Goal: Task Accomplishment & Management: Manage account settings

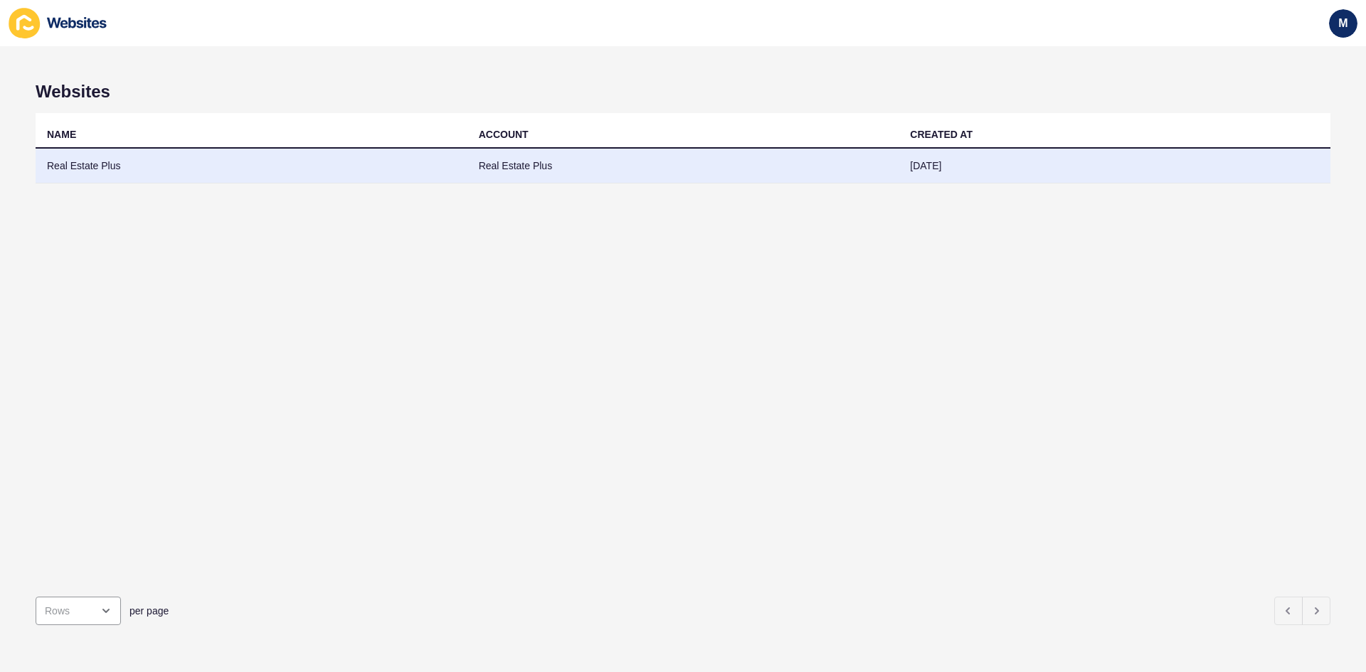
click at [371, 171] on td "Real Estate Plus" at bounding box center [252, 166] width 432 height 35
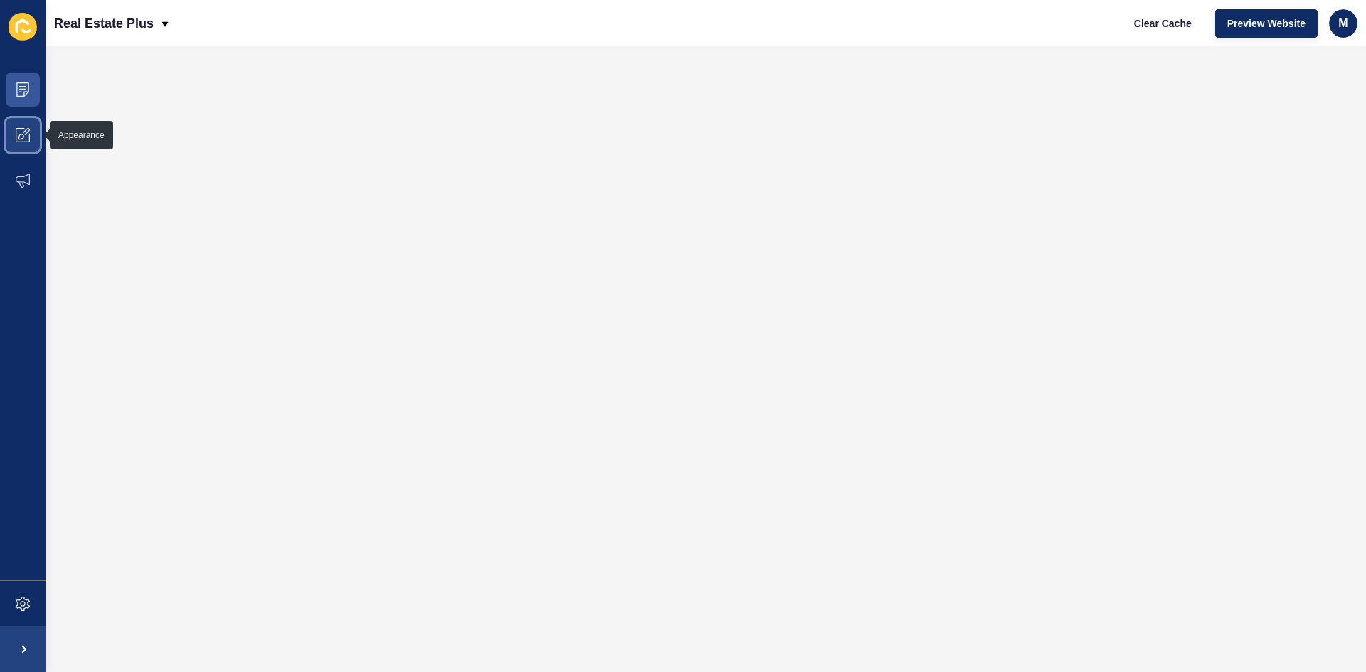
click at [7, 145] on span at bounding box center [23, 135] width 46 height 46
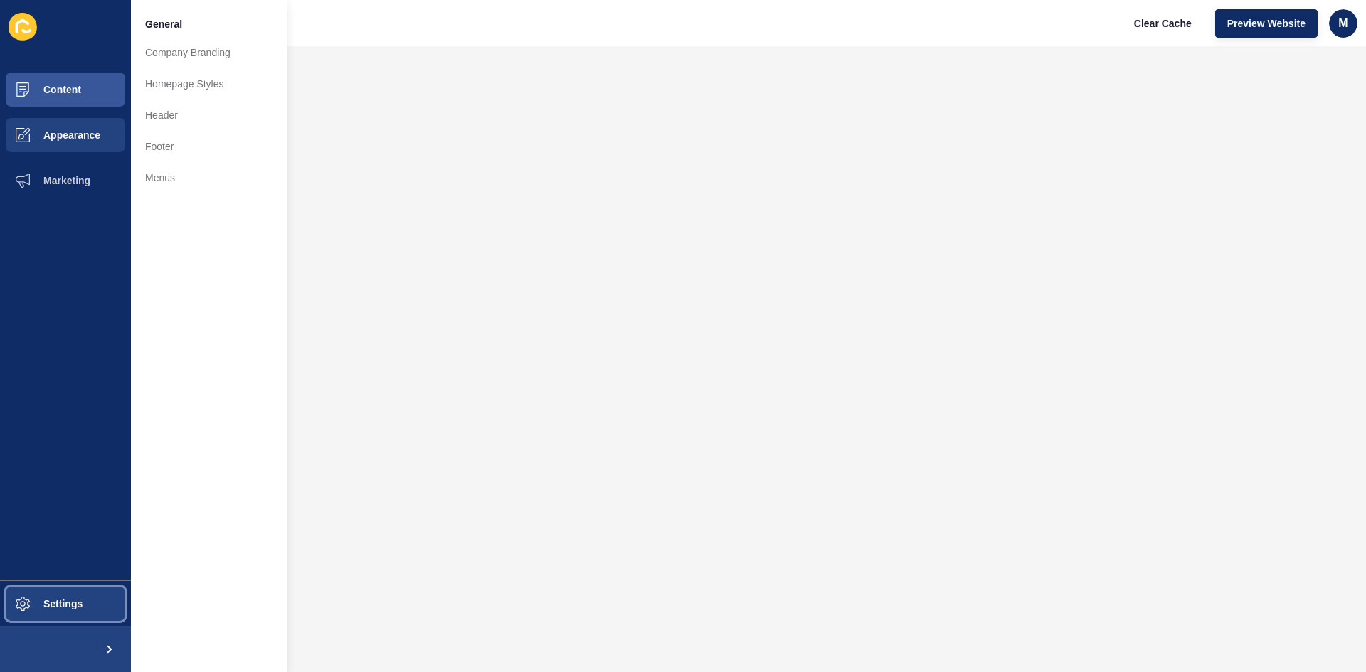
click at [56, 626] on button "Settings" at bounding box center [65, 604] width 131 height 46
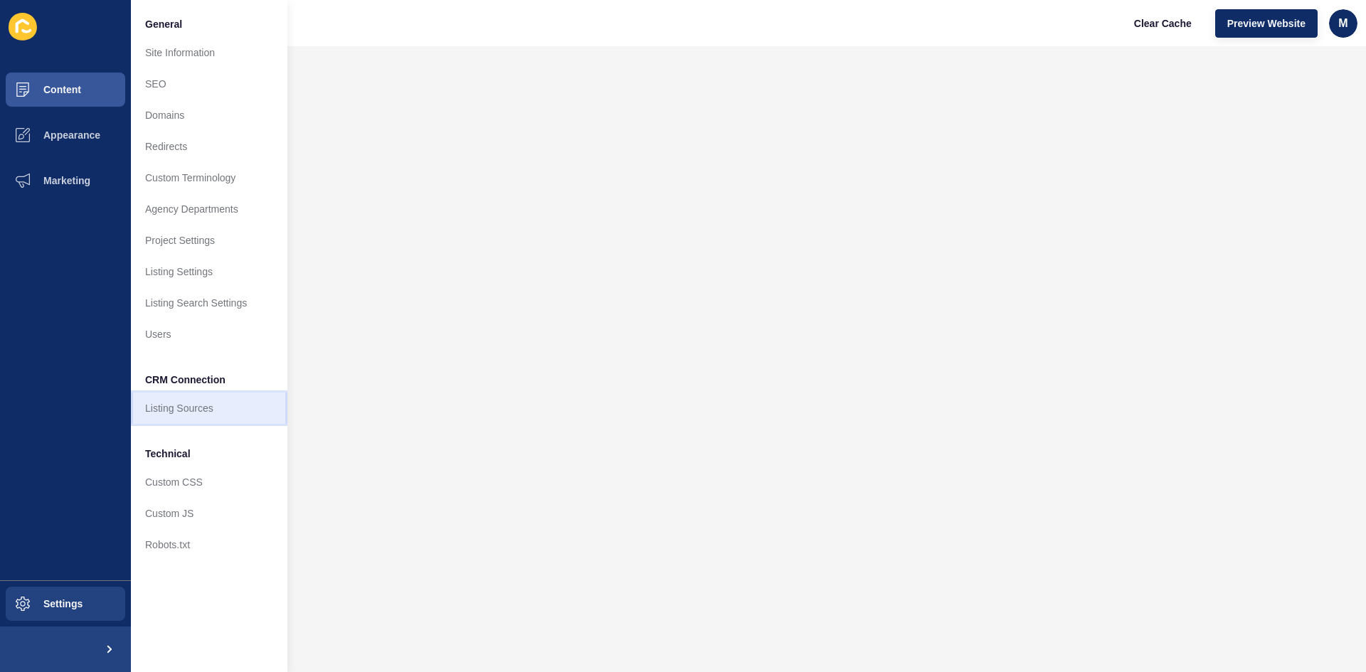
click at [174, 407] on link "Listing Sources" at bounding box center [209, 408] width 157 height 31
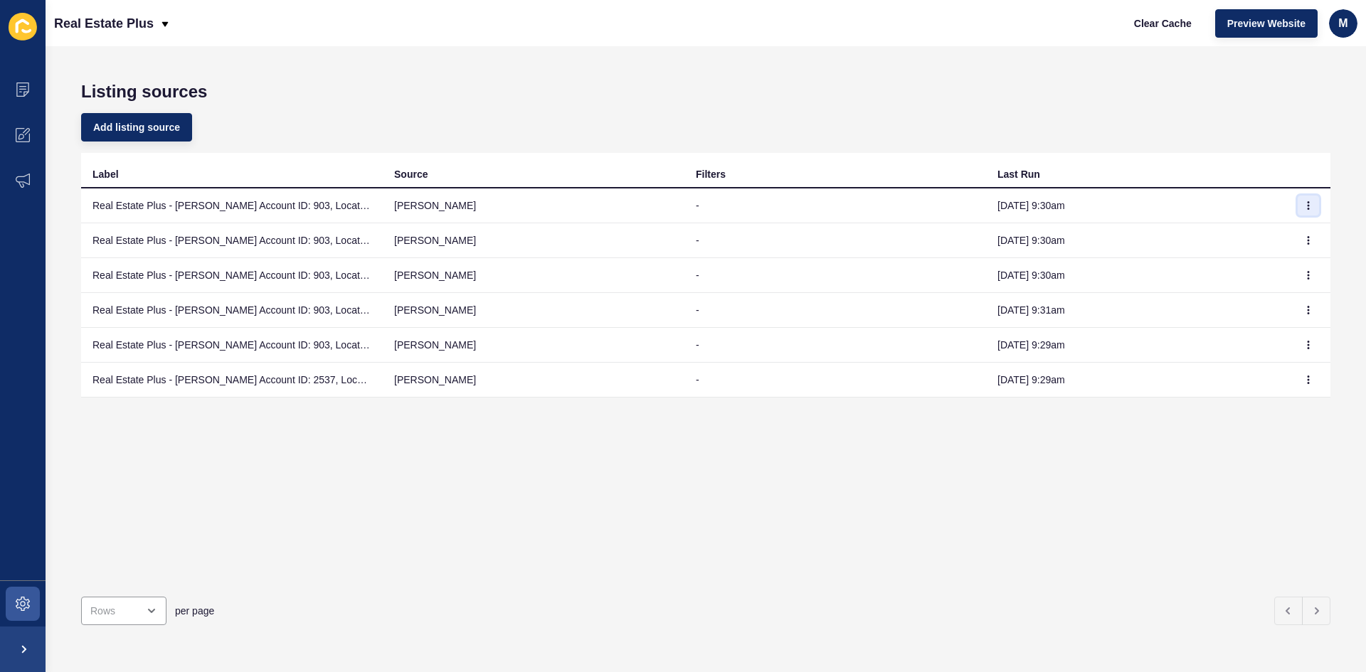
click at [1303, 211] on button "button" at bounding box center [1308, 206] width 21 height 20
click at [1278, 235] on link "Sync now" at bounding box center [1259, 233] width 100 height 31
click at [1306, 238] on button "button" at bounding box center [1308, 241] width 21 height 20
click at [1249, 277] on link "Sync now" at bounding box center [1259, 268] width 100 height 31
click at [1304, 273] on icon "button" at bounding box center [1308, 275] width 9 height 9
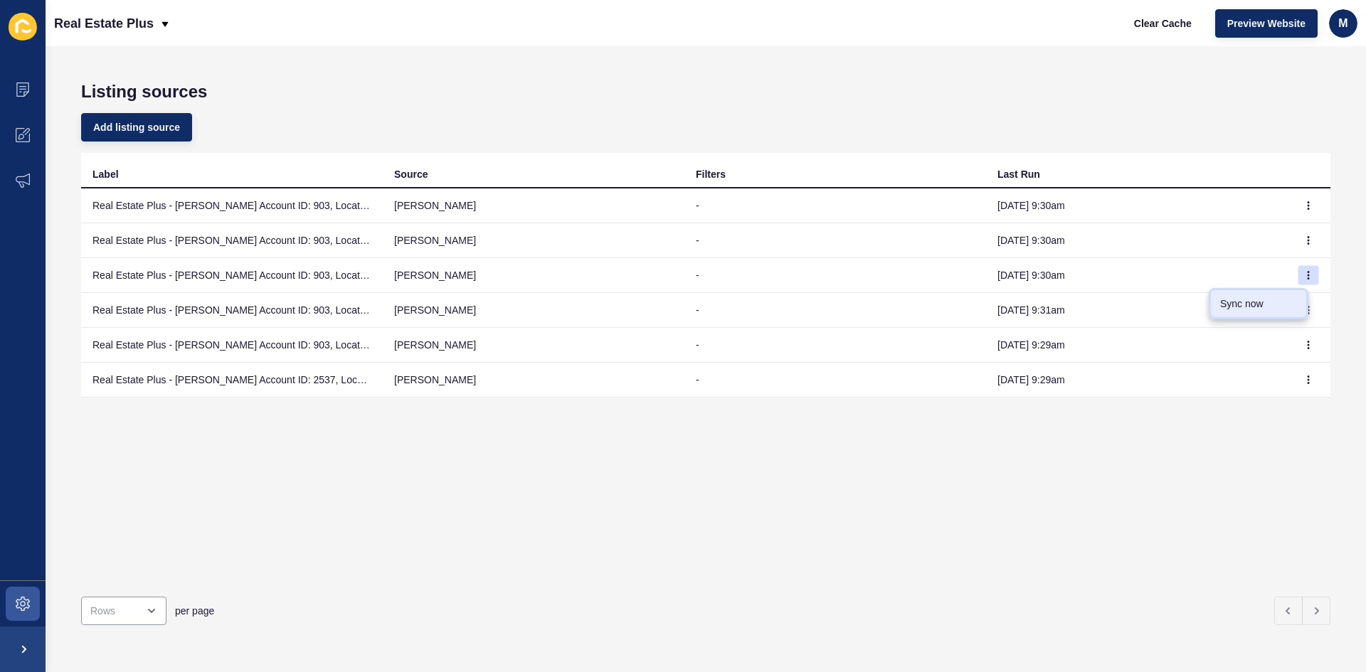
click at [1280, 307] on link "Sync now" at bounding box center [1259, 303] width 100 height 31
click at [1298, 316] on button "button" at bounding box center [1308, 310] width 21 height 20
click at [1278, 337] on link "Sync now" at bounding box center [1259, 338] width 100 height 31
click at [1298, 349] on button "button" at bounding box center [1308, 345] width 21 height 20
click at [1271, 371] on link "Sync now" at bounding box center [1259, 373] width 100 height 31
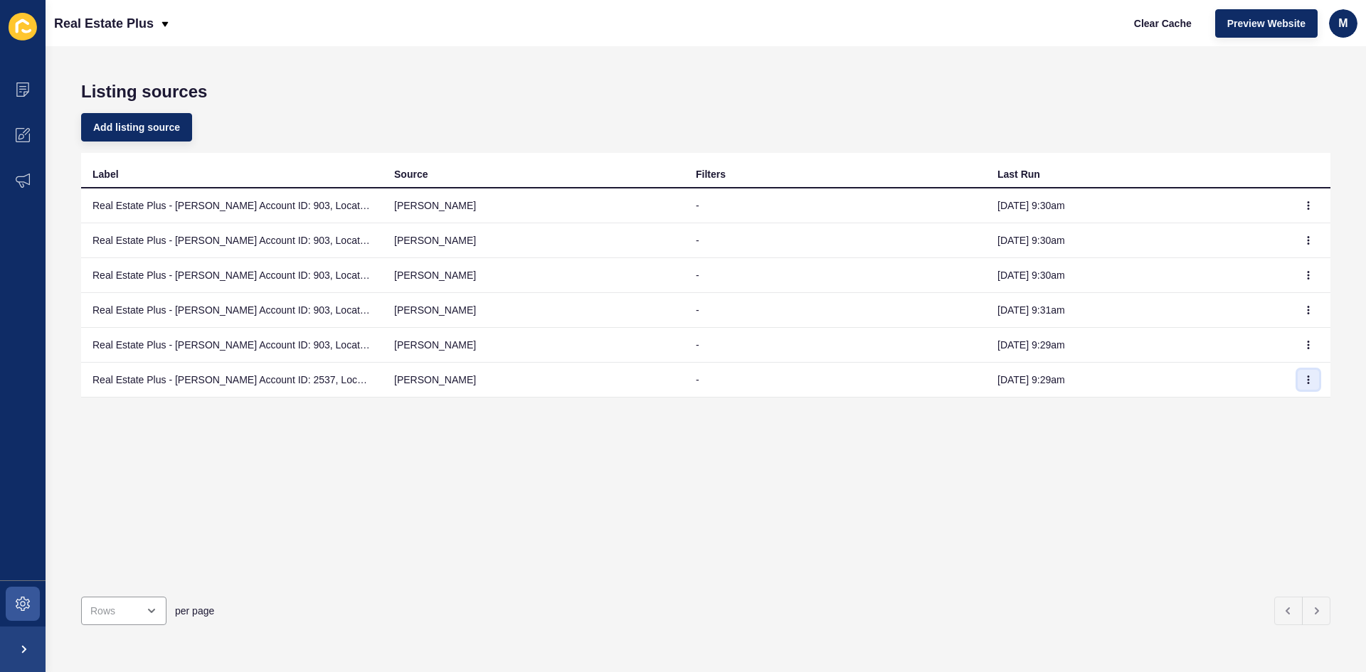
click at [1304, 378] on icon "button" at bounding box center [1308, 380] width 9 height 9
click at [1259, 406] on link "Sync now" at bounding box center [1259, 408] width 100 height 31
click at [1163, 28] on span "Clear Cache" at bounding box center [1163, 23] width 58 height 14
click at [1303, 209] on button "button" at bounding box center [1308, 206] width 21 height 20
click at [1296, 239] on link "Sync now" at bounding box center [1259, 233] width 100 height 31
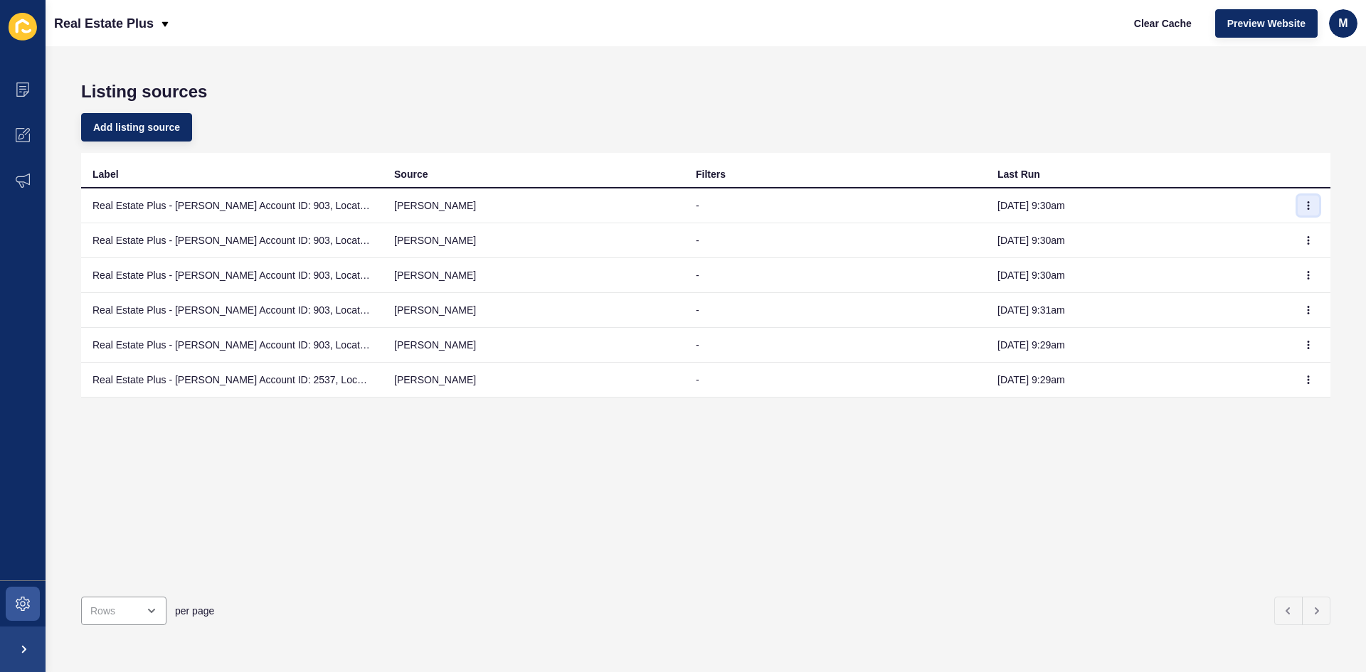
click at [1298, 211] on button "button" at bounding box center [1308, 206] width 21 height 20
click at [1296, 227] on link "Sync now" at bounding box center [1259, 233] width 100 height 31
click at [1298, 237] on button "button" at bounding box center [1308, 241] width 21 height 20
click at [1282, 273] on link "Sync now" at bounding box center [1259, 268] width 100 height 31
click at [1298, 245] on button "button" at bounding box center [1308, 241] width 21 height 20
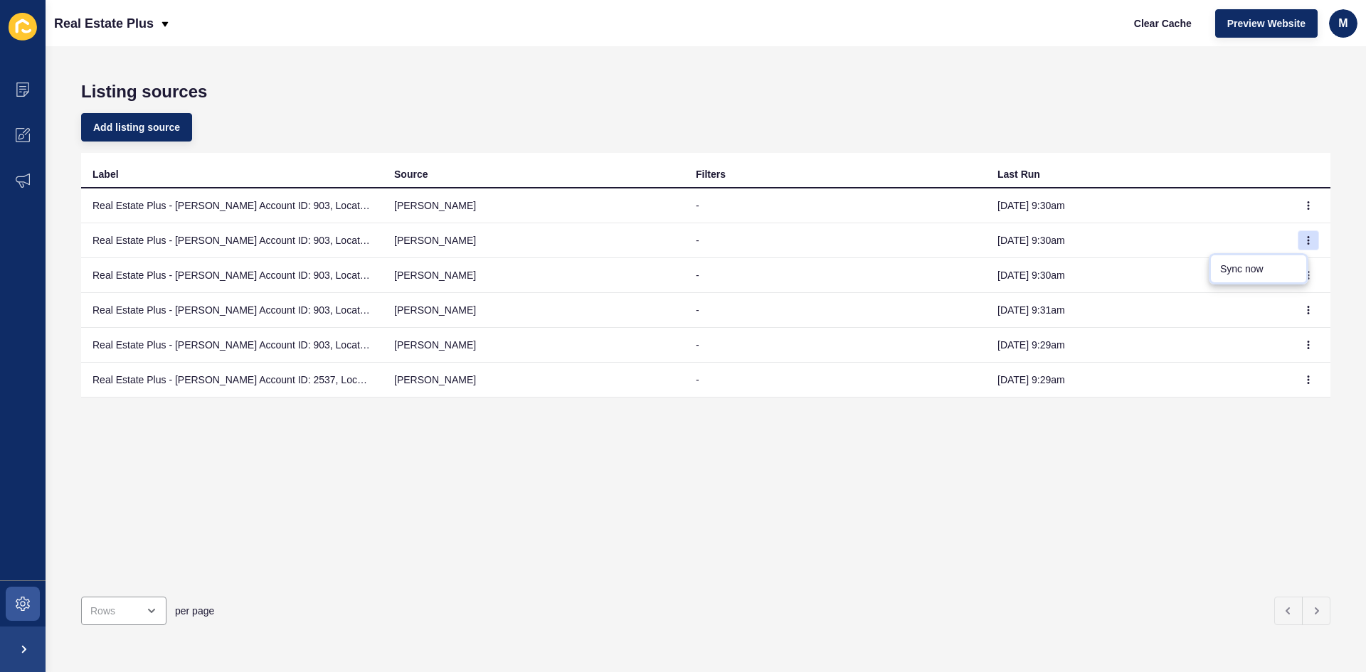
drag, startPoint x: 1283, startPoint y: 273, endPoint x: 1240, endPoint y: 267, distance: 43.2
click at [1240, 267] on link "Sync now" at bounding box center [1259, 268] width 100 height 31
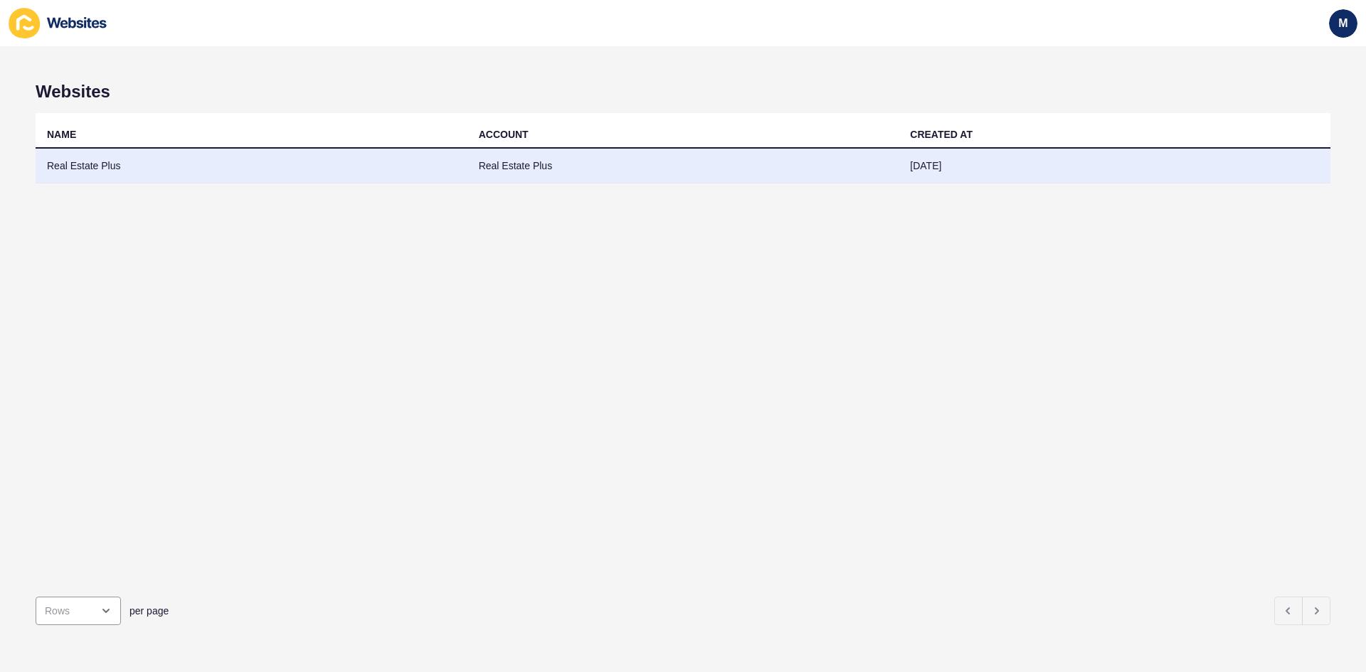
click at [585, 176] on td "Real Estate Plus" at bounding box center [683, 166] width 432 height 35
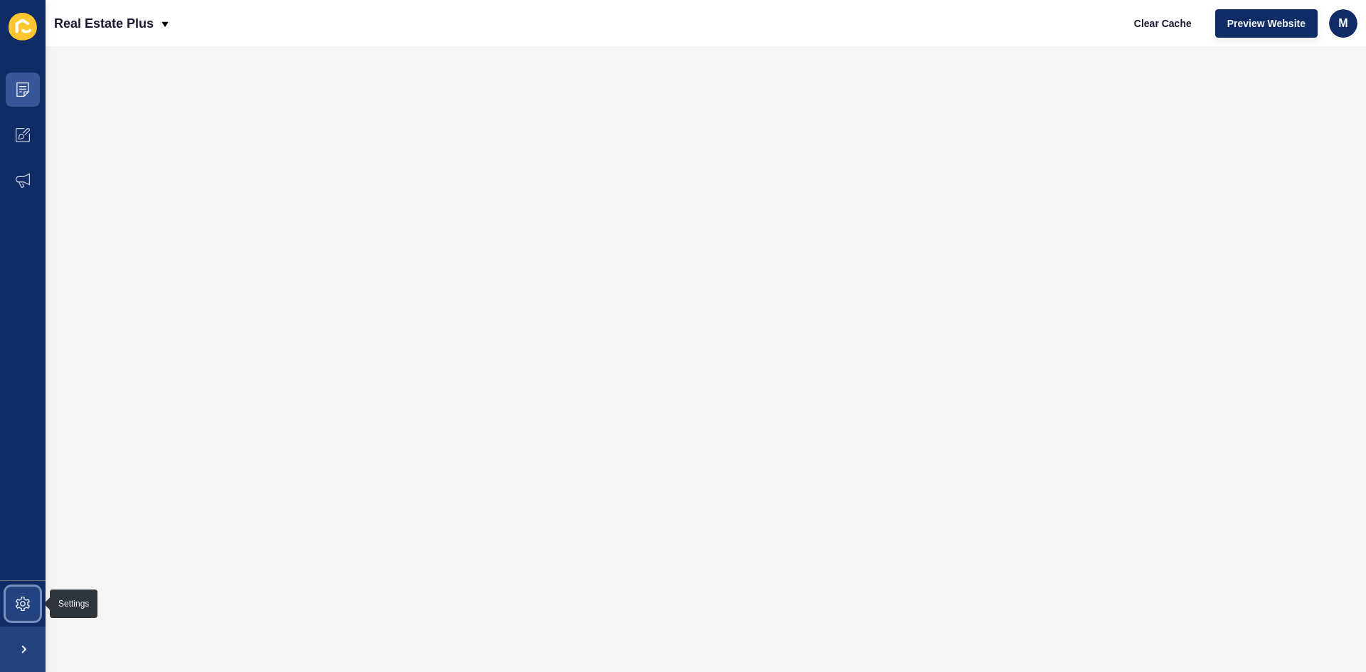
click at [11, 611] on span at bounding box center [23, 604] width 46 height 46
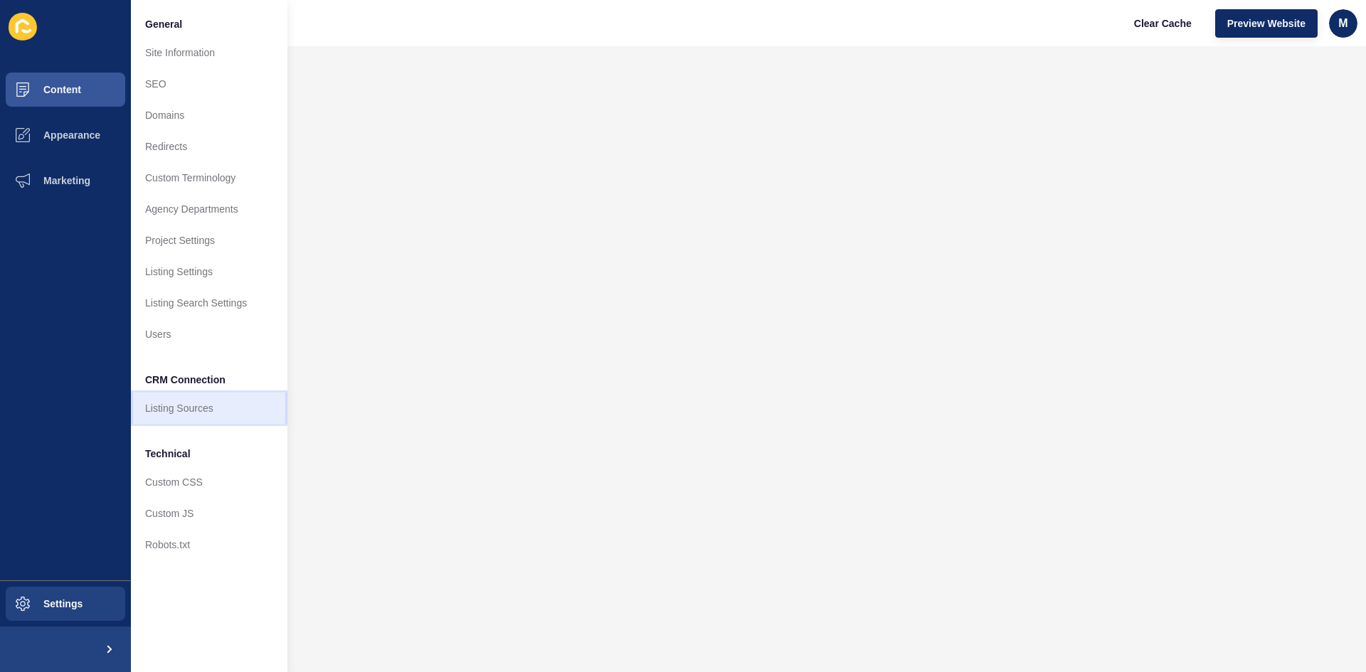
click at [182, 403] on link "Listing Sources" at bounding box center [209, 408] width 157 height 31
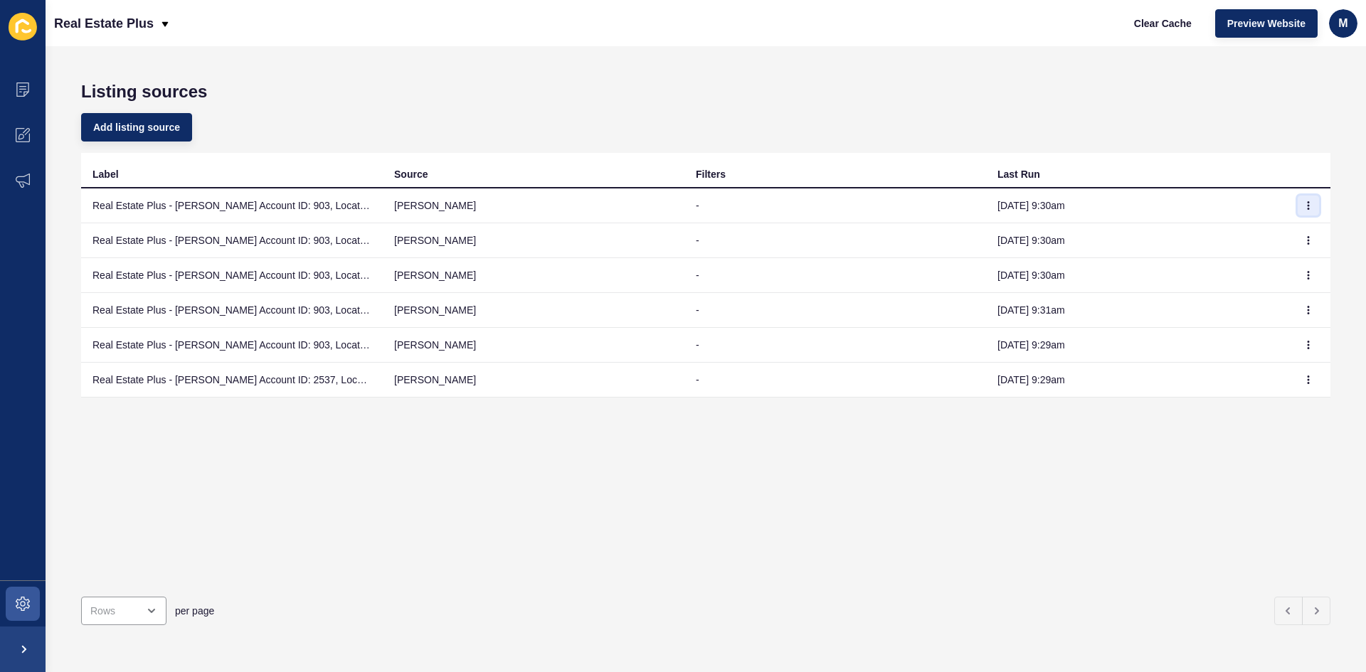
click at [1301, 212] on button "button" at bounding box center [1308, 206] width 21 height 20
click at [1295, 240] on link "Sync now" at bounding box center [1259, 233] width 100 height 31
click at [1302, 243] on button "button" at bounding box center [1308, 241] width 21 height 20
click at [1292, 271] on link "Sync now" at bounding box center [1259, 268] width 100 height 31
click at [350, 206] on td "Real Estate Plus - [PERSON_NAME] Account ID: 903, Location ID: 956 [IMPORTED]" at bounding box center [232, 206] width 302 height 35
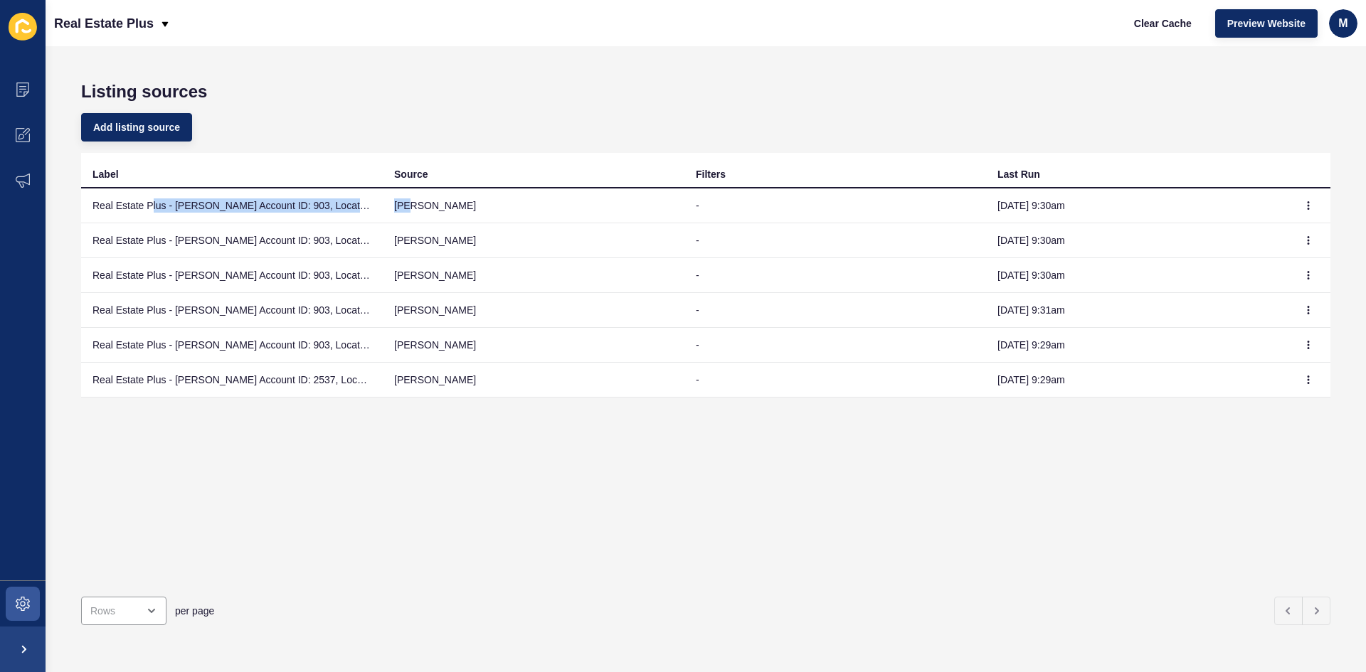
drag, startPoint x: 152, startPoint y: 203, endPoint x: 482, endPoint y: 208, distance: 329.4
click at [453, 209] on tr "Real Estate Plus - Rex Account ID: 903, Location ID: 956 [IMPORTED] rex - Oct 1…" at bounding box center [705, 206] width 1249 height 35
click at [674, 188] on th "Source" at bounding box center [534, 171] width 302 height 36
click at [746, 221] on td "-" at bounding box center [835, 206] width 302 height 35
click at [1350, 34] on div "m" at bounding box center [1343, 23] width 28 height 28
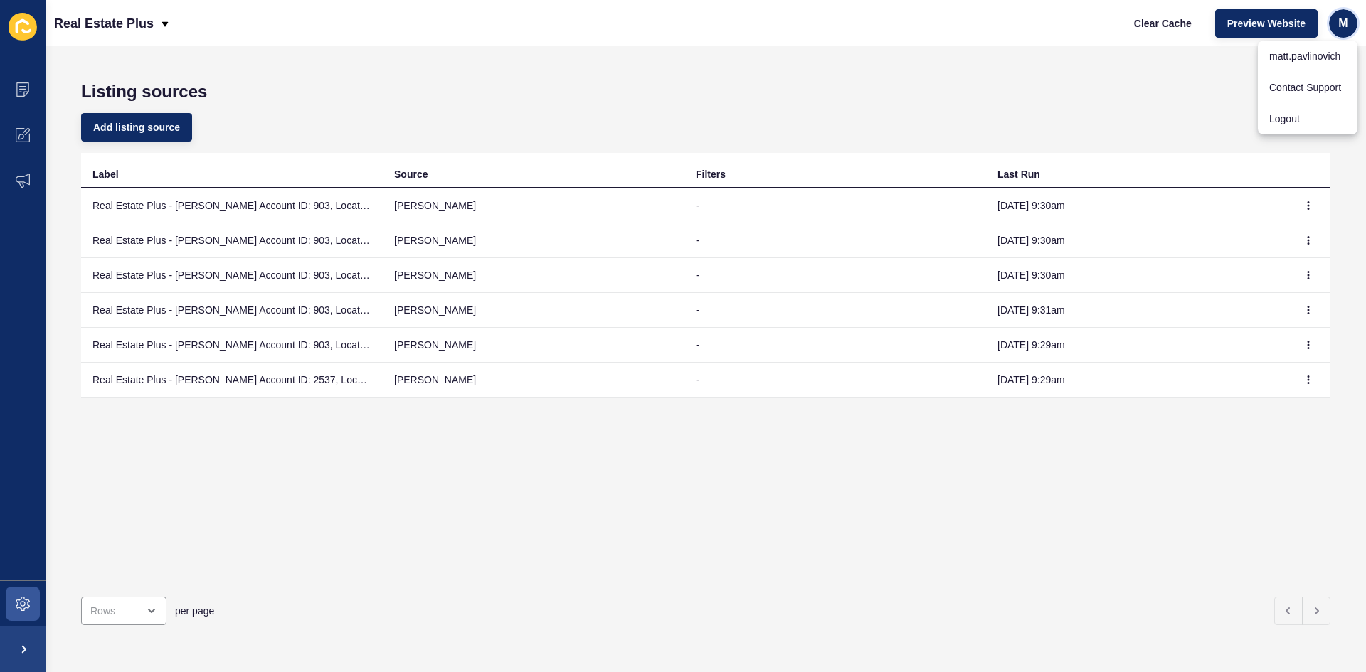
click at [1350, 34] on div "m" at bounding box center [1343, 23] width 28 height 28
click at [894, 315] on td "-" at bounding box center [835, 310] width 302 height 35
click at [161, 29] on icon at bounding box center [164, 23] width 11 height 11
click at [24, 613] on span at bounding box center [23, 604] width 46 height 46
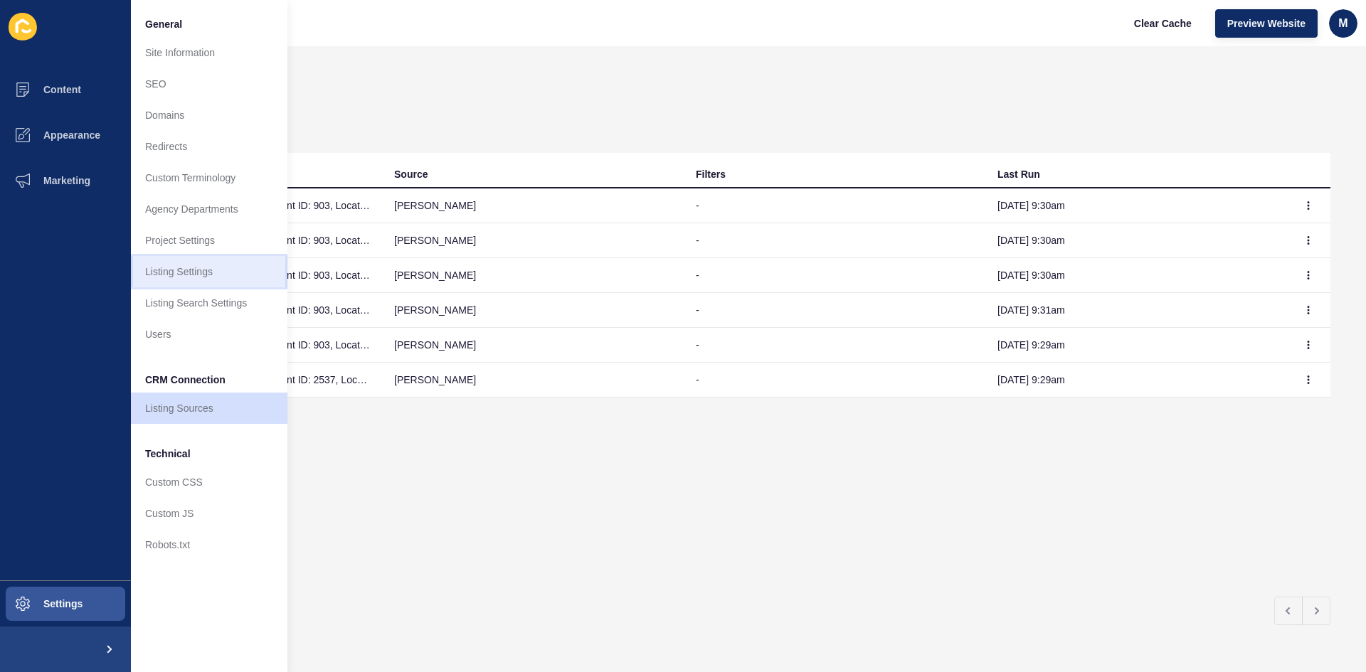
click at [221, 266] on link "Listing Settings" at bounding box center [209, 271] width 157 height 31
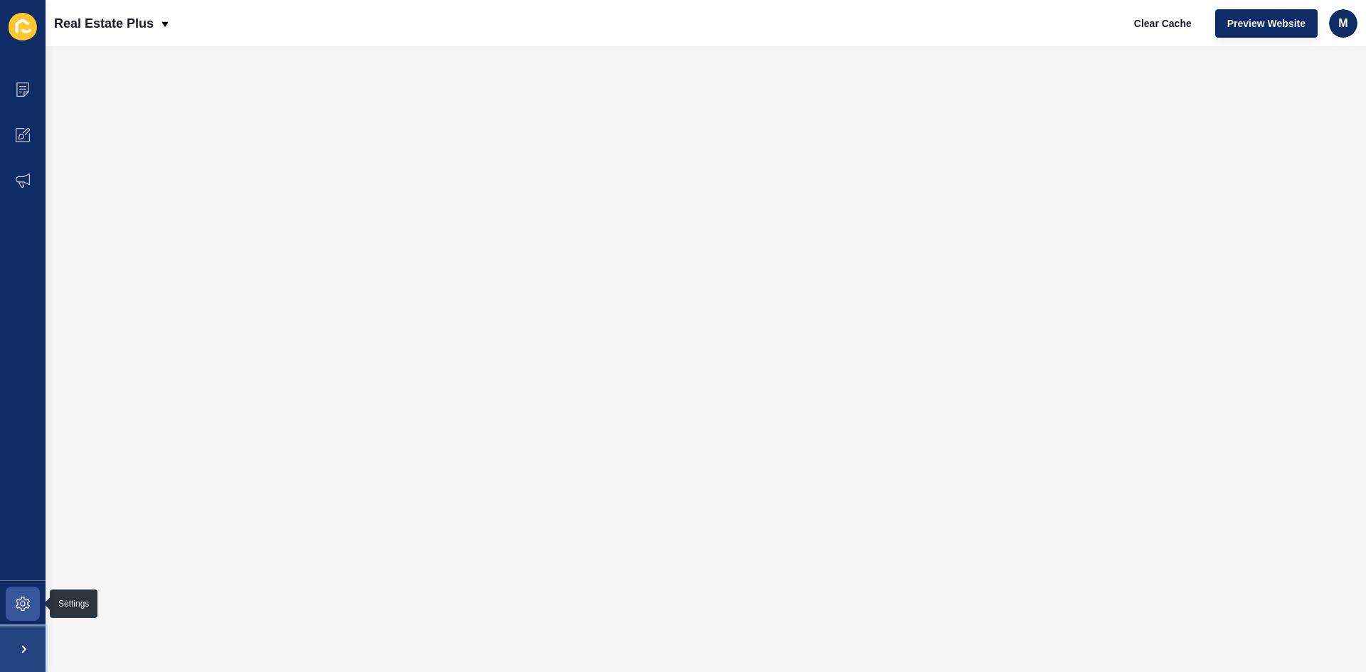
click at [22, 657] on span at bounding box center [23, 650] width 46 height 46
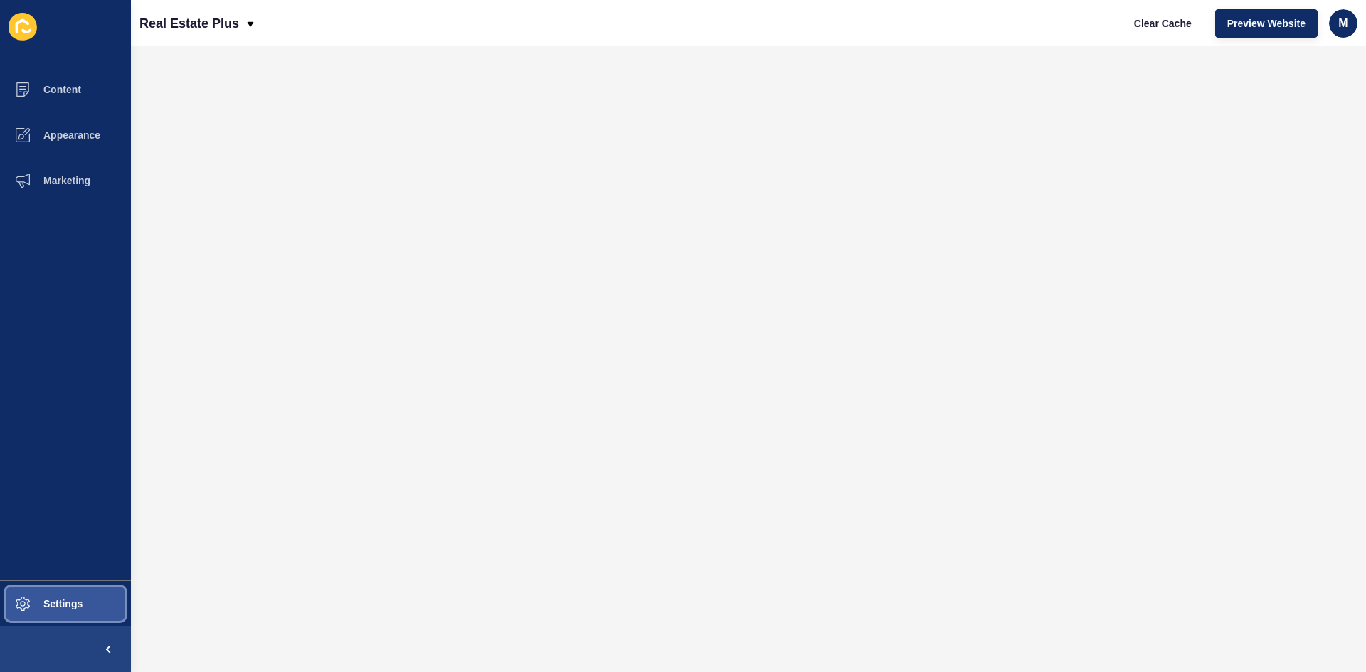
click at [57, 591] on button "Settings" at bounding box center [65, 604] width 131 height 46
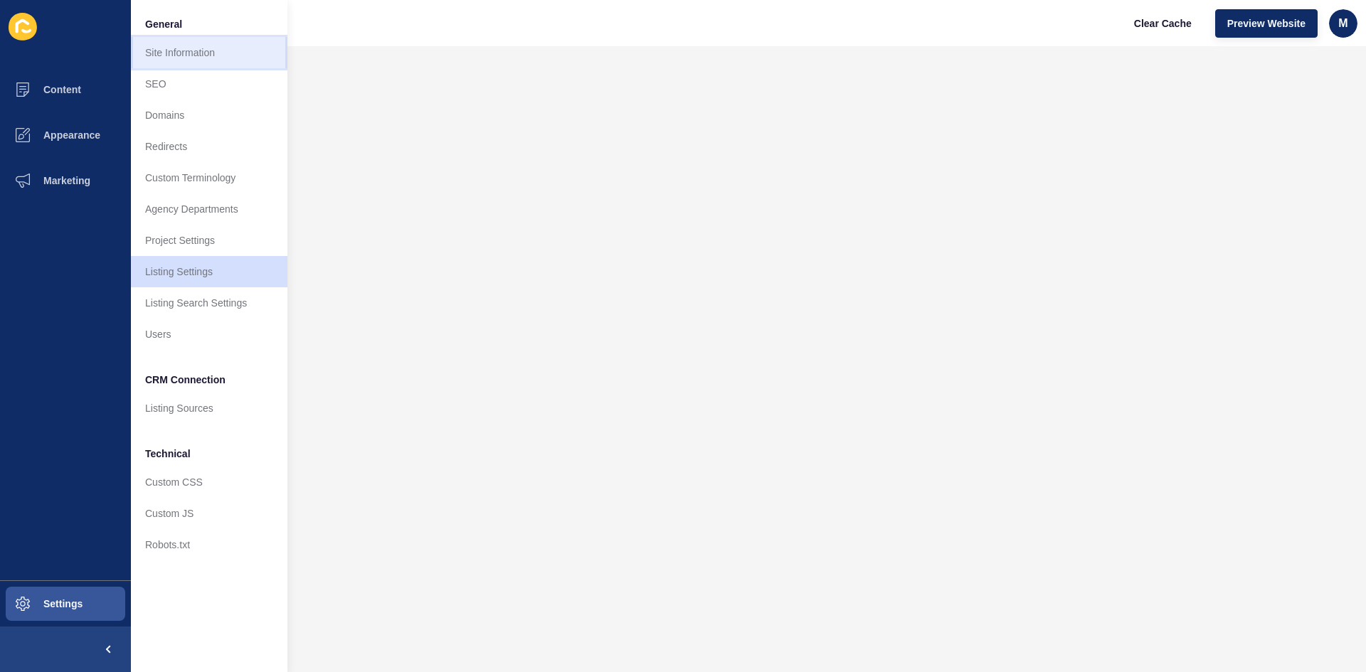
click at [216, 52] on link "Site Information" at bounding box center [209, 52] width 157 height 31
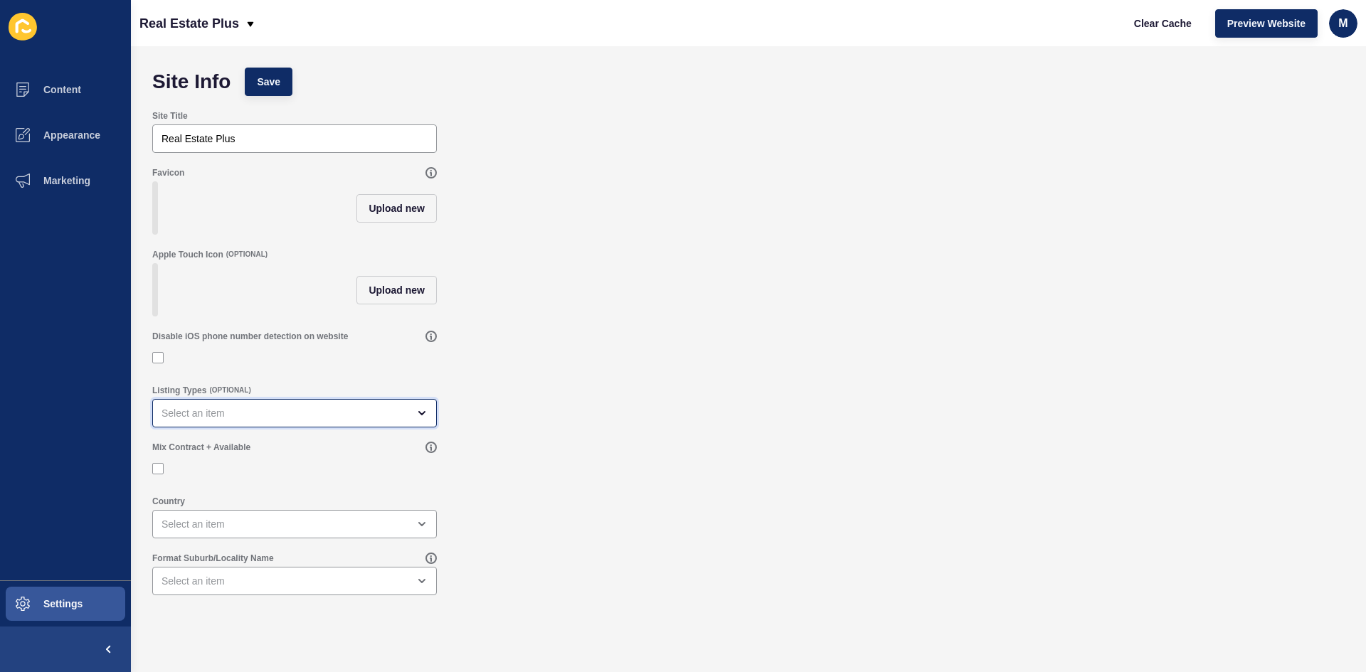
click at [413, 428] on div "open menu" at bounding box center [294, 413] width 285 height 28
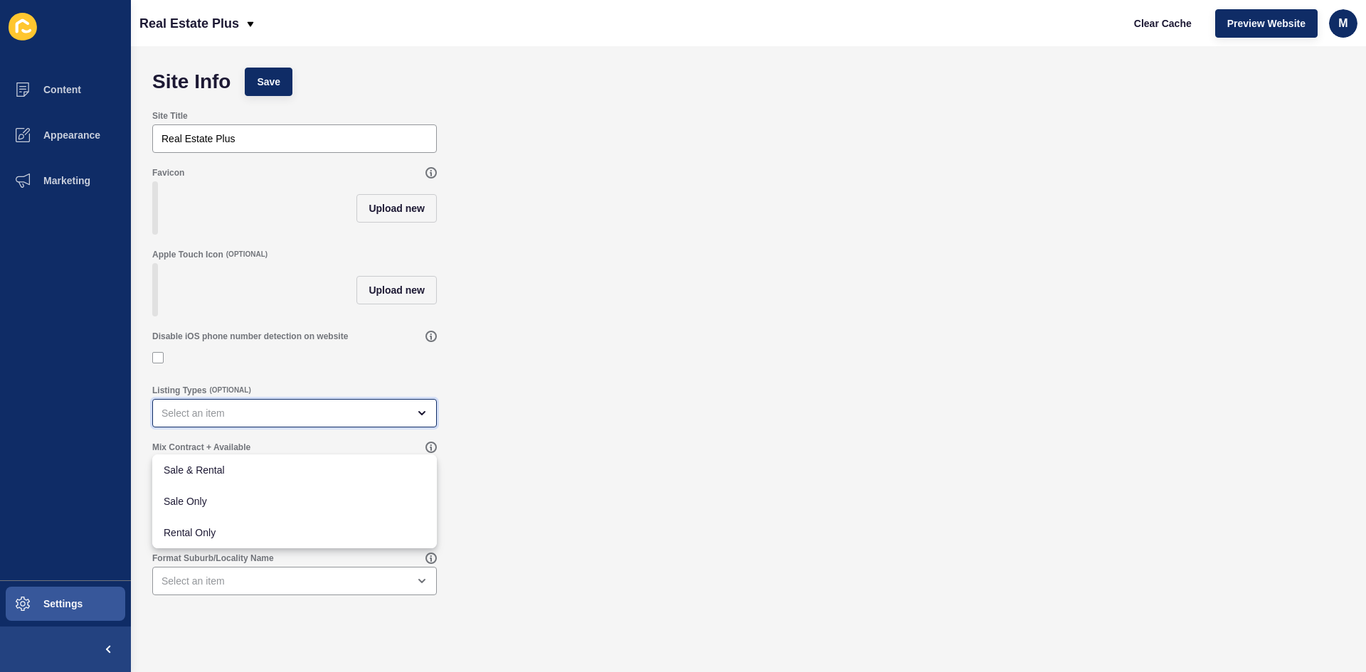
click at [413, 428] on div "close menu" at bounding box center [294, 413] width 285 height 28
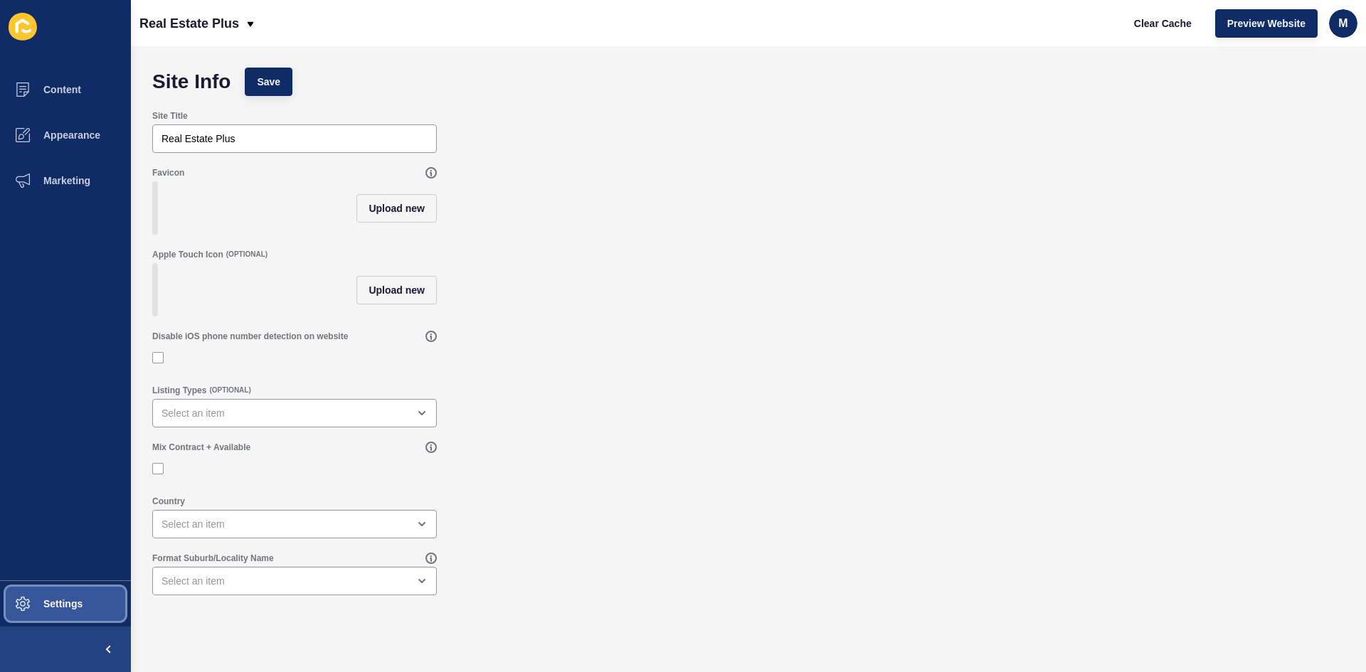
click at [38, 613] on span at bounding box center [23, 604] width 46 height 46
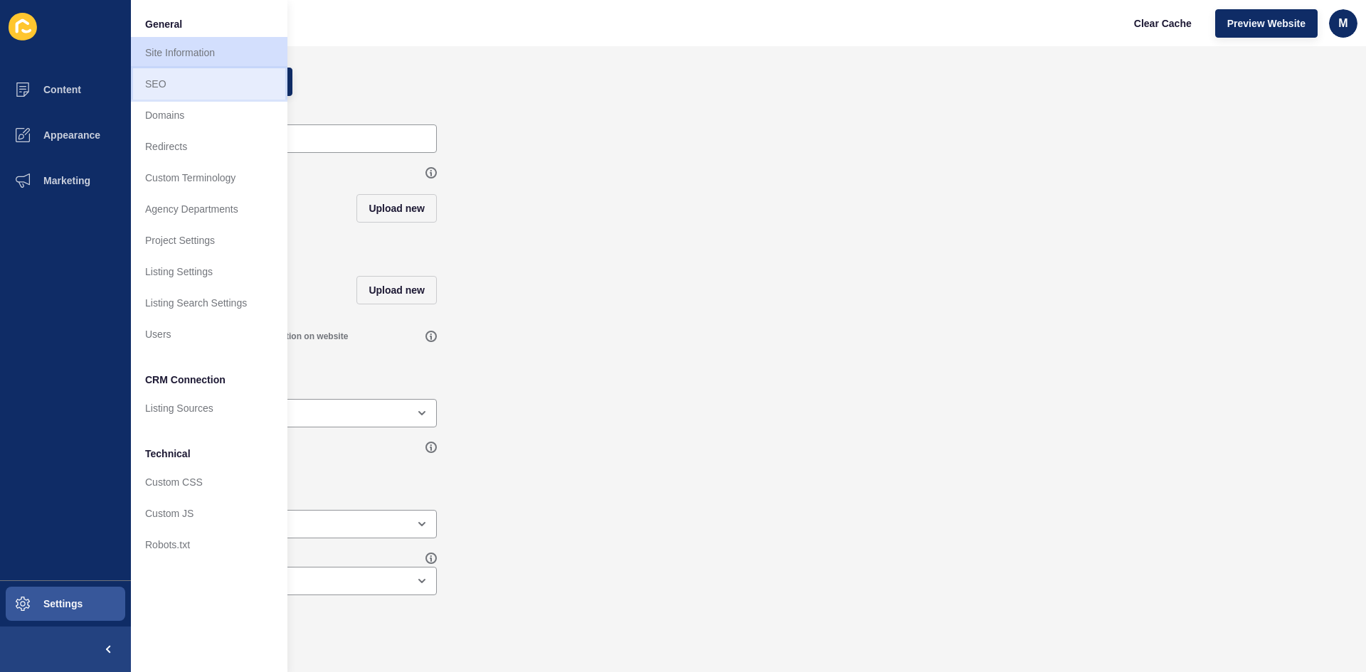
click at [213, 85] on link "SEO" at bounding box center [209, 83] width 157 height 31
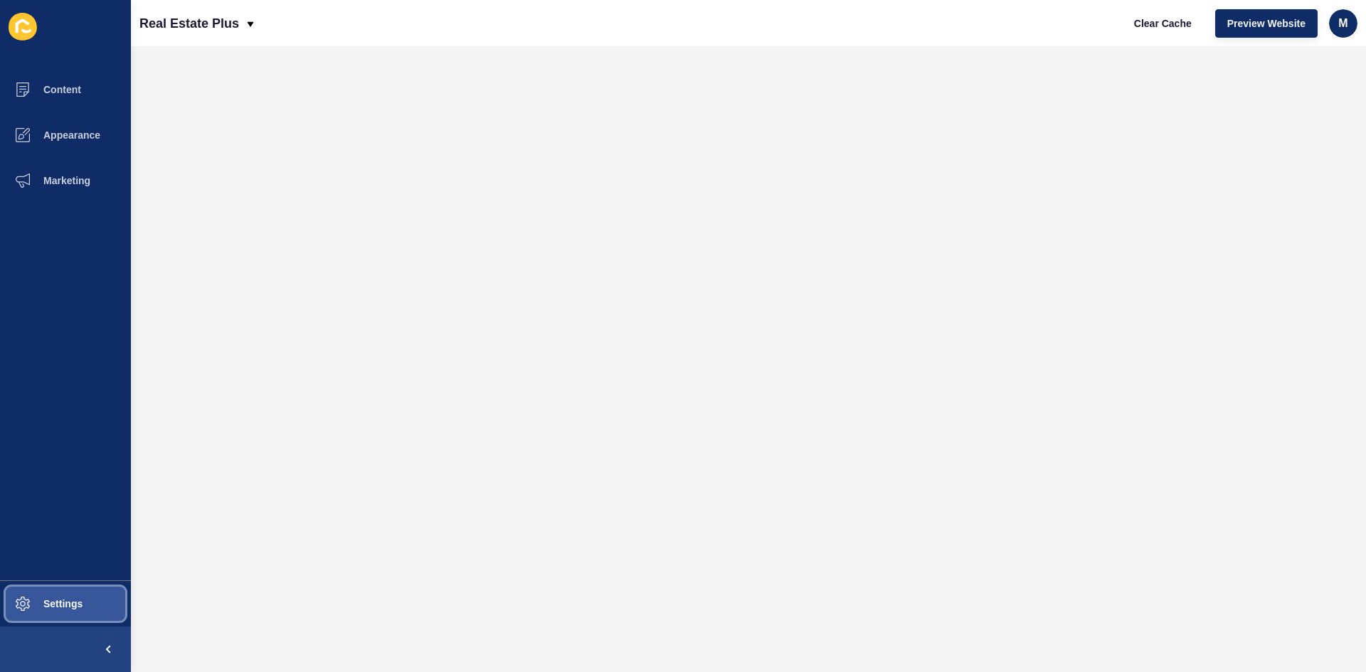
click at [91, 597] on button "Settings" at bounding box center [65, 604] width 131 height 46
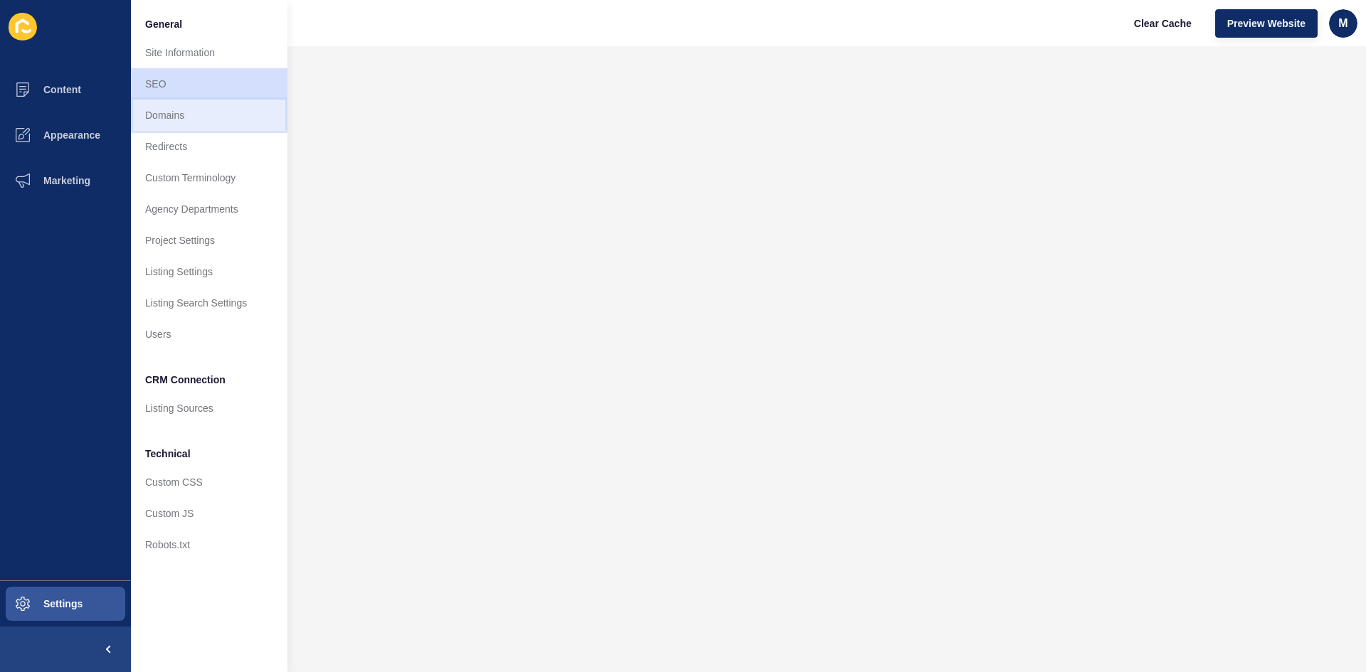
click at [218, 127] on link "Domains" at bounding box center [209, 115] width 157 height 31
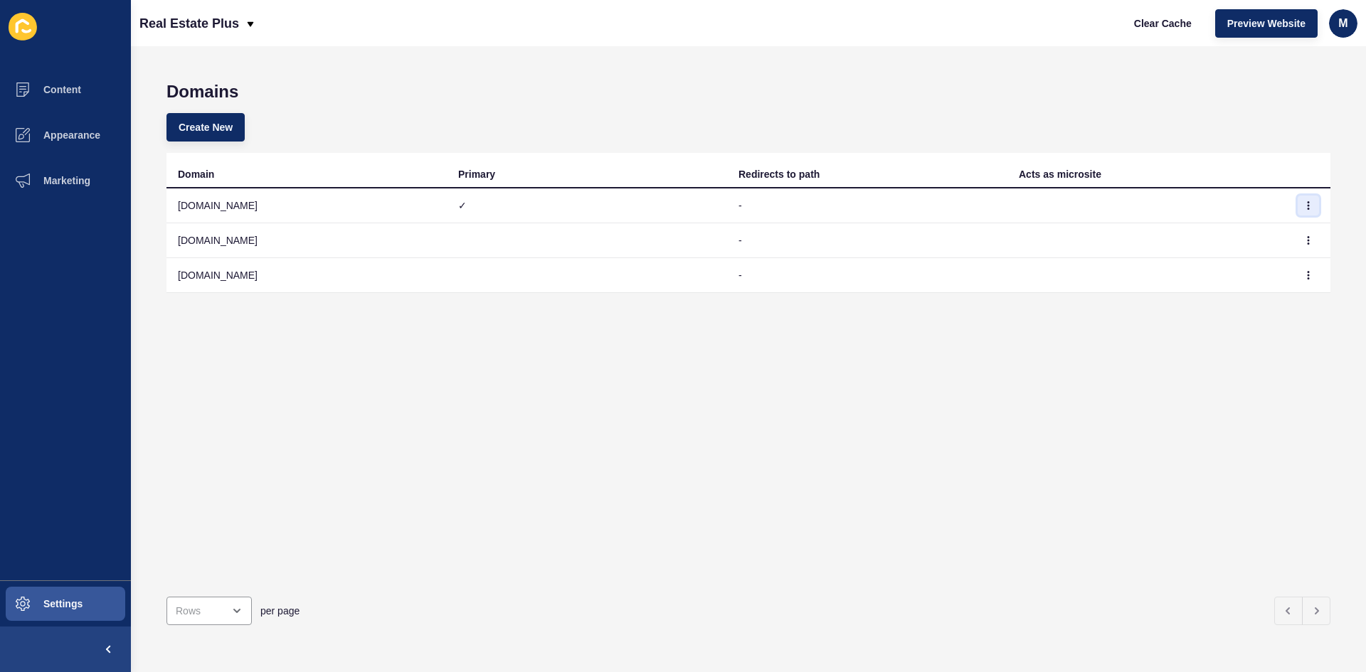
click at [1304, 208] on icon "button" at bounding box center [1308, 205] width 9 height 9
click at [43, 611] on span at bounding box center [23, 604] width 46 height 46
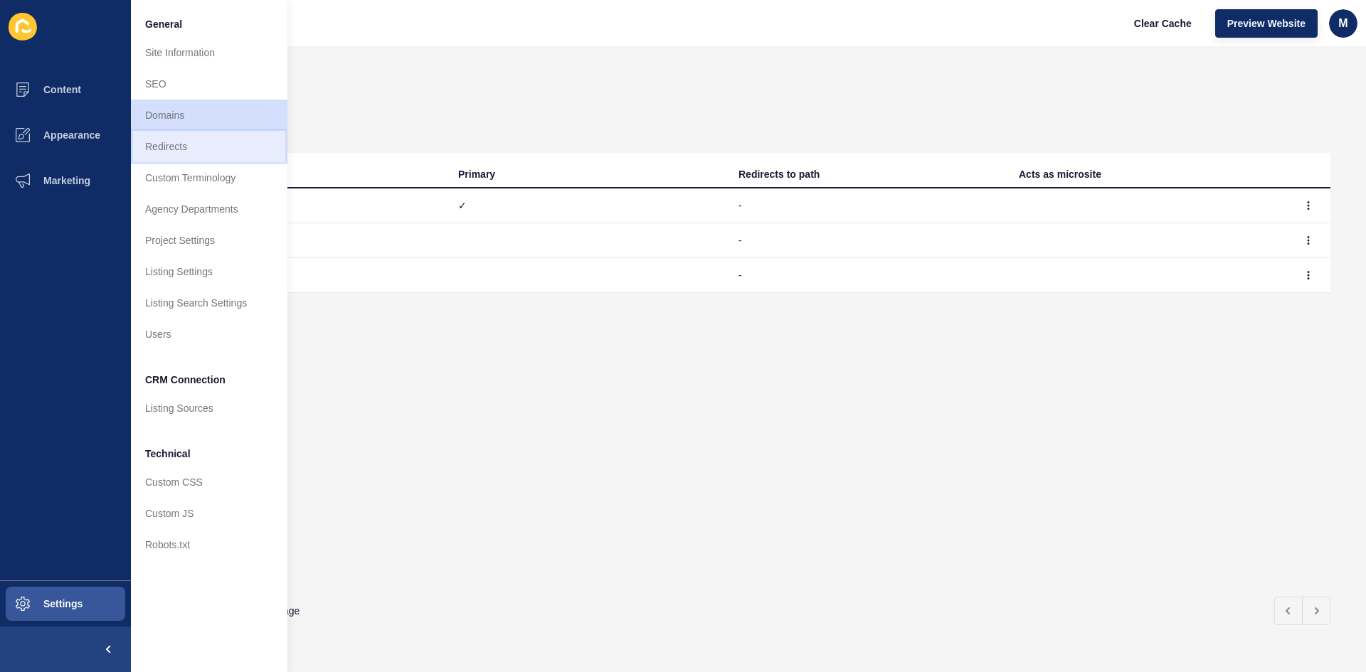
click at [166, 150] on link "Redirects" at bounding box center [209, 146] width 157 height 31
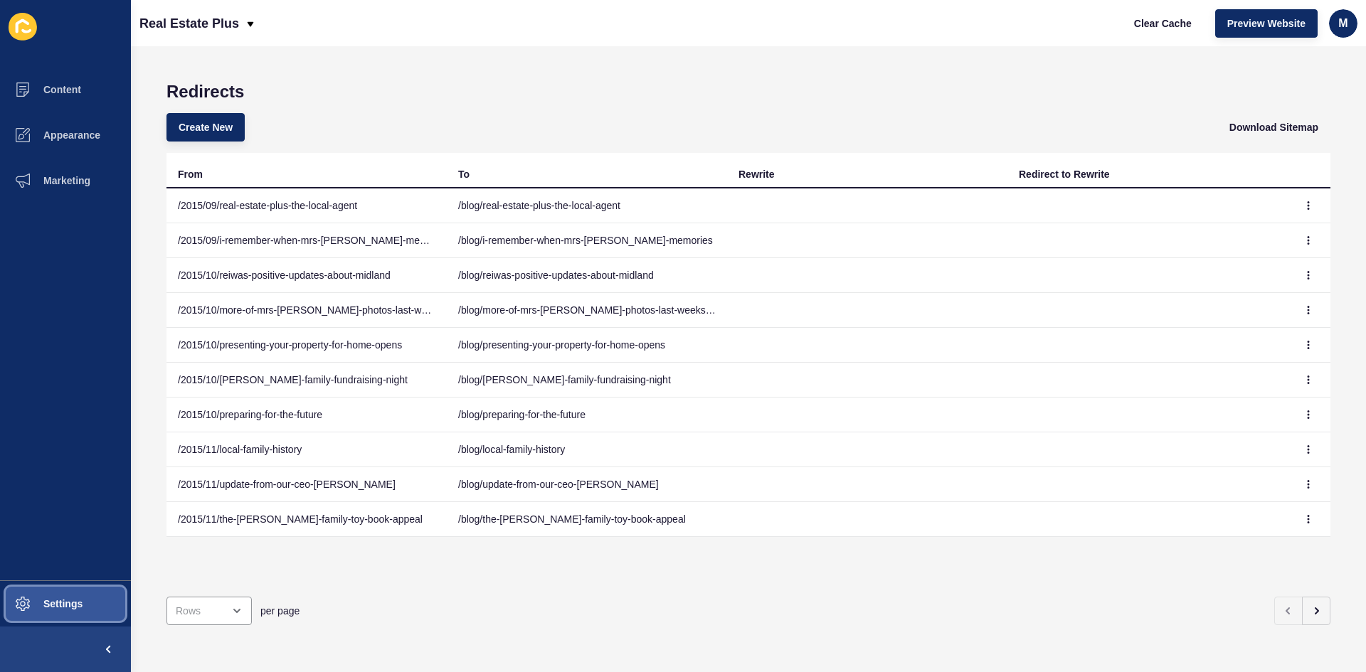
click at [51, 600] on span "Settings" at bounding box center [40, 603] width 85 height 11
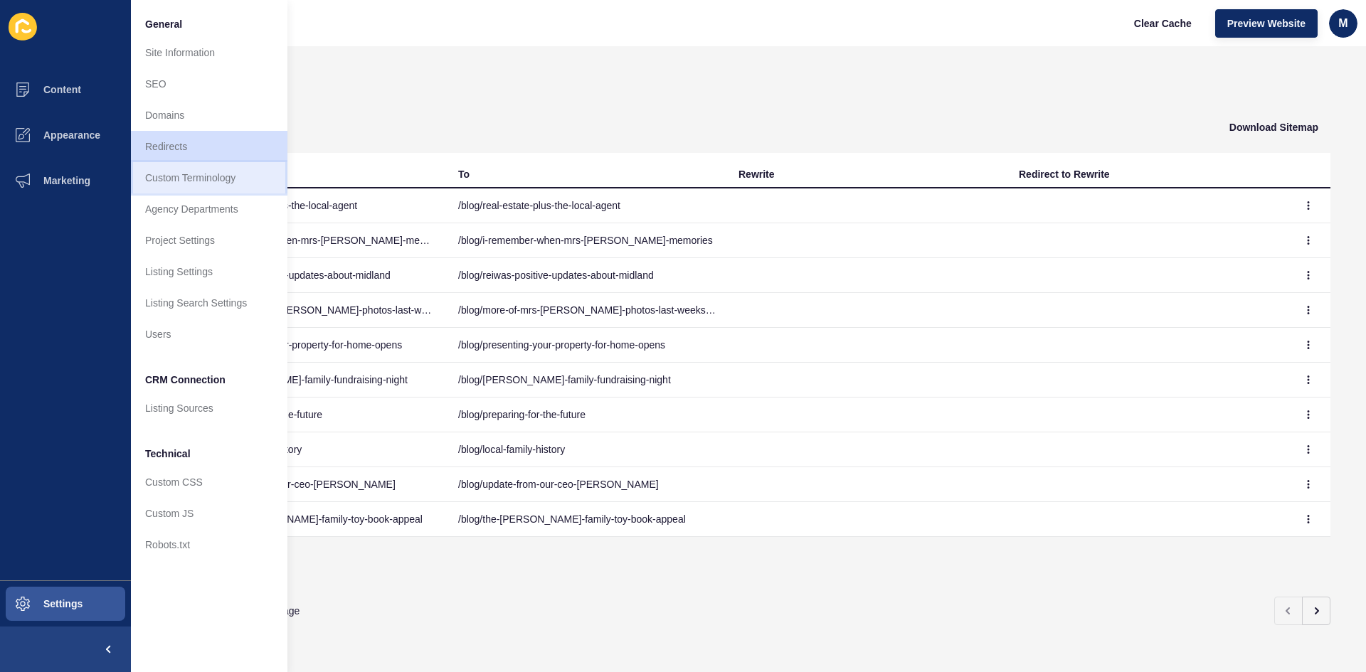
click at [245, 185] on link "Custom Terminology" at bounding box center [209, 177] width 157 height 31
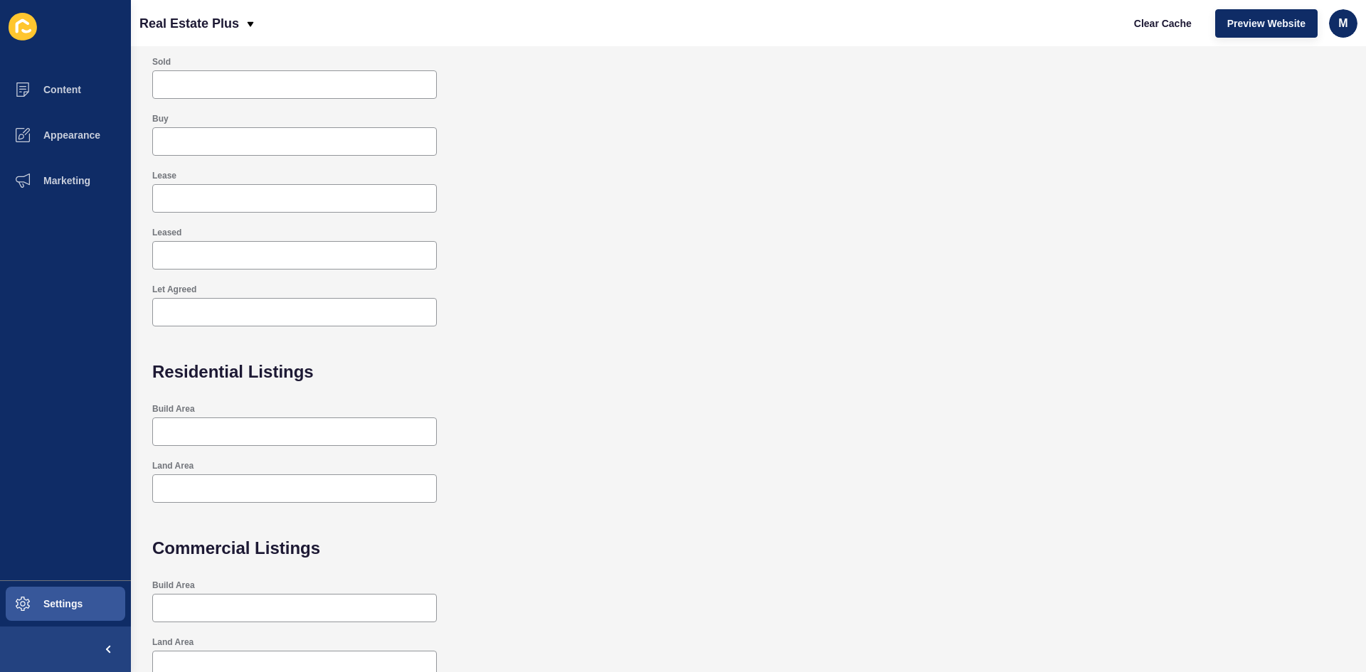
scroll to position [245, 0]
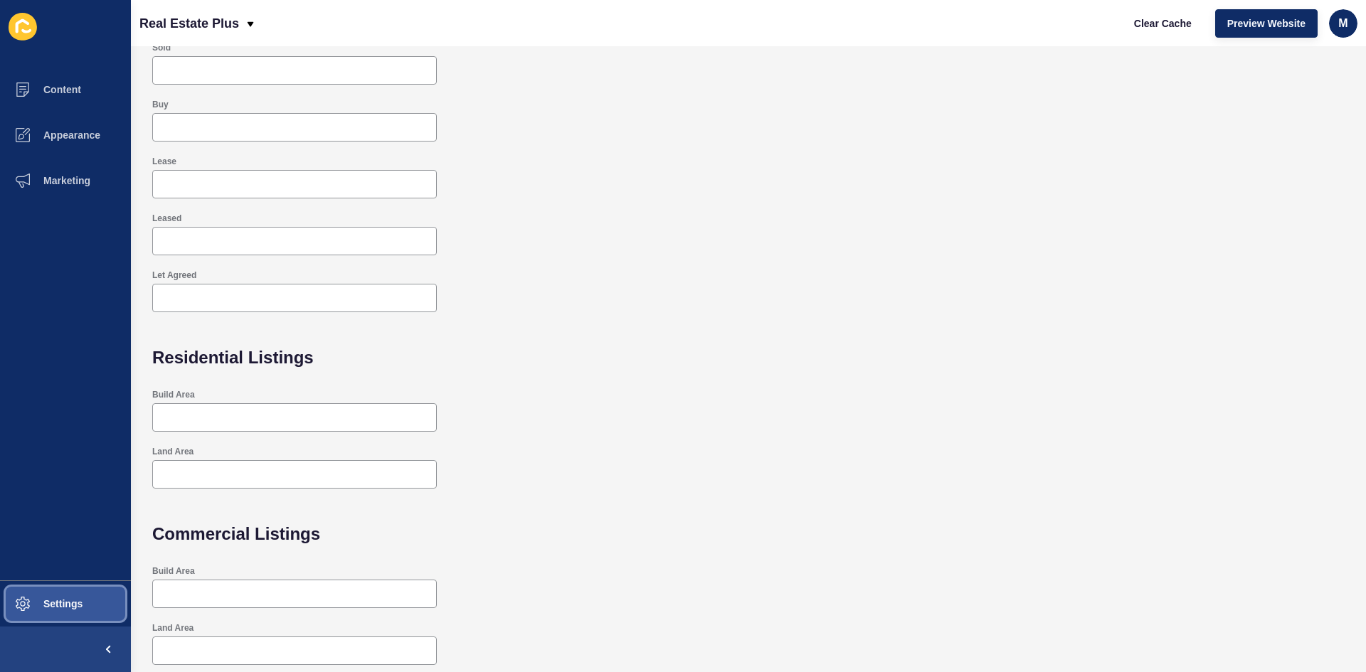
click at [75, 596] on button "Settings" at bounding box center [65, 604] width 131 height 46
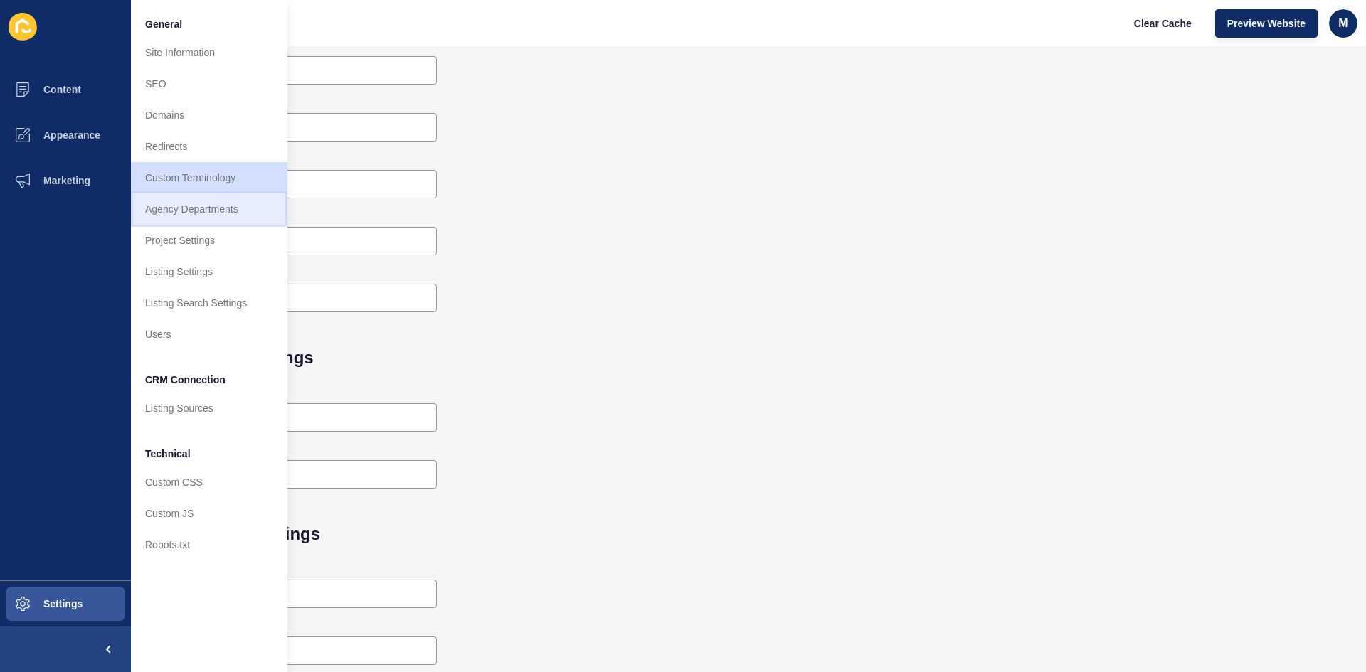
click at [228, 197] on link "Agency Departments" at bounding box center [209, 209] width 157 height 31
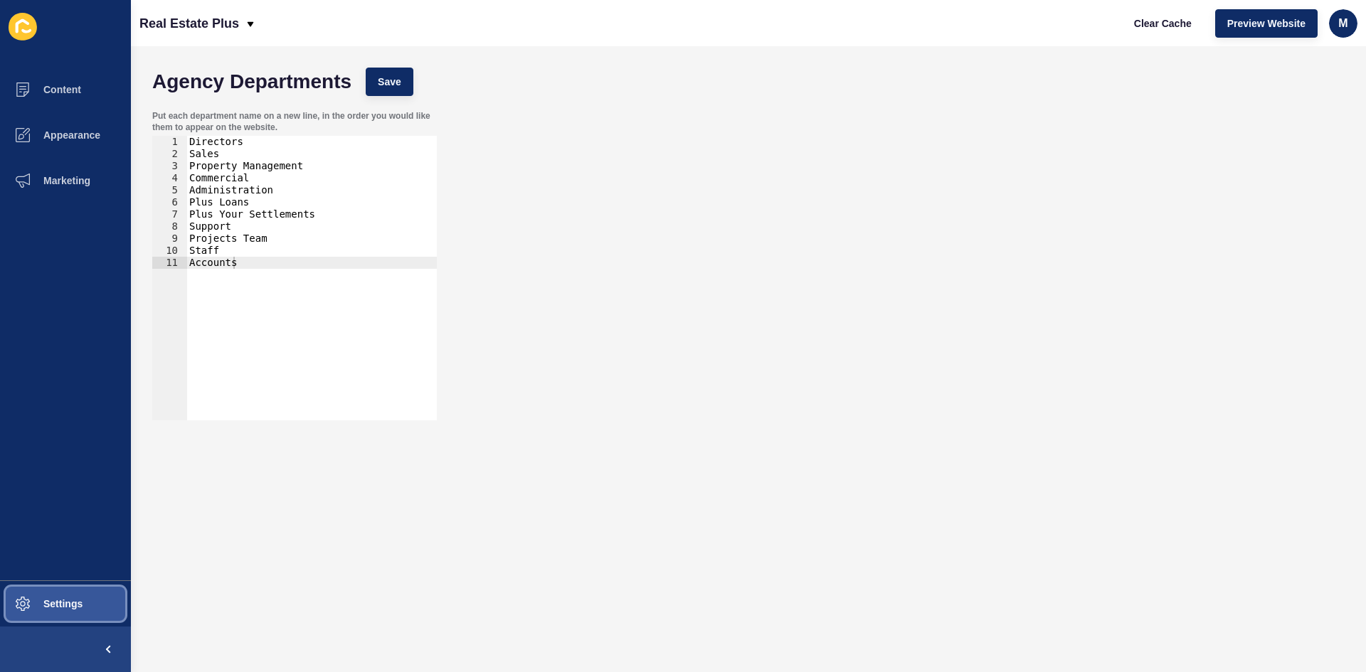
click at [49, 615] on button "Settings" at bounding box center [65, 604] width 131 height 46
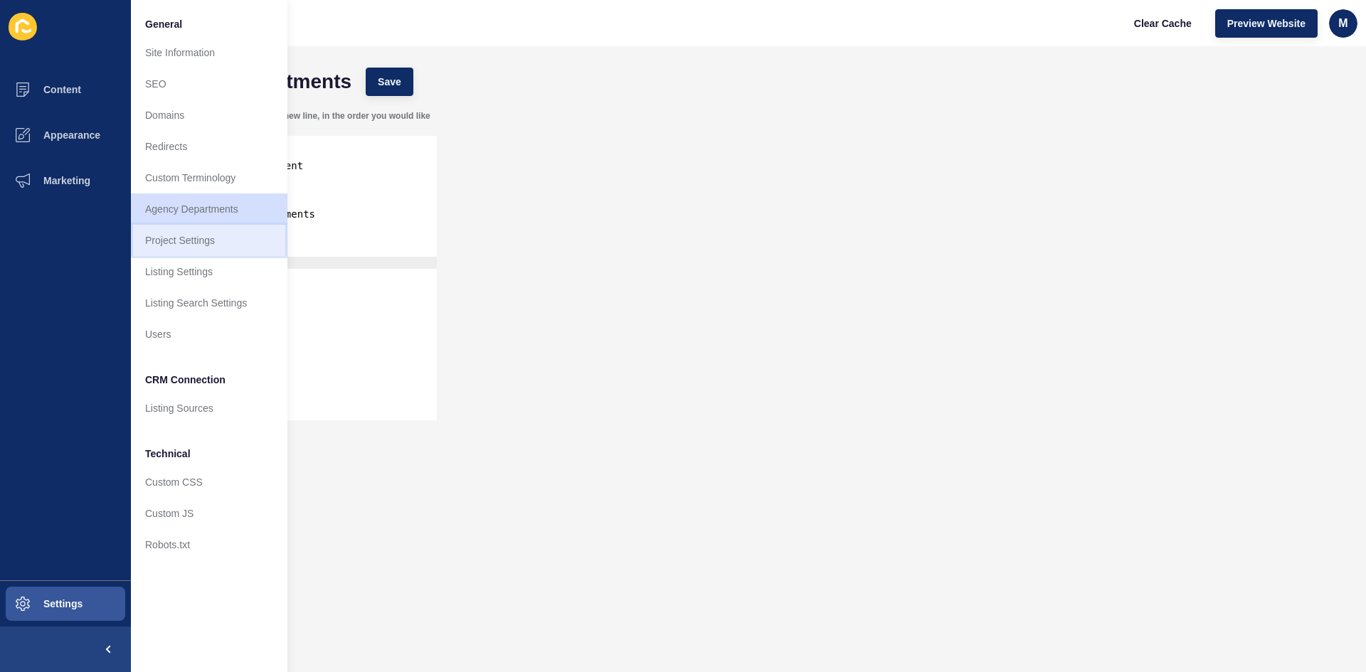
click at [215, 255] on link "Project Settings" at bounding box center [209, 240] width 157 height 31
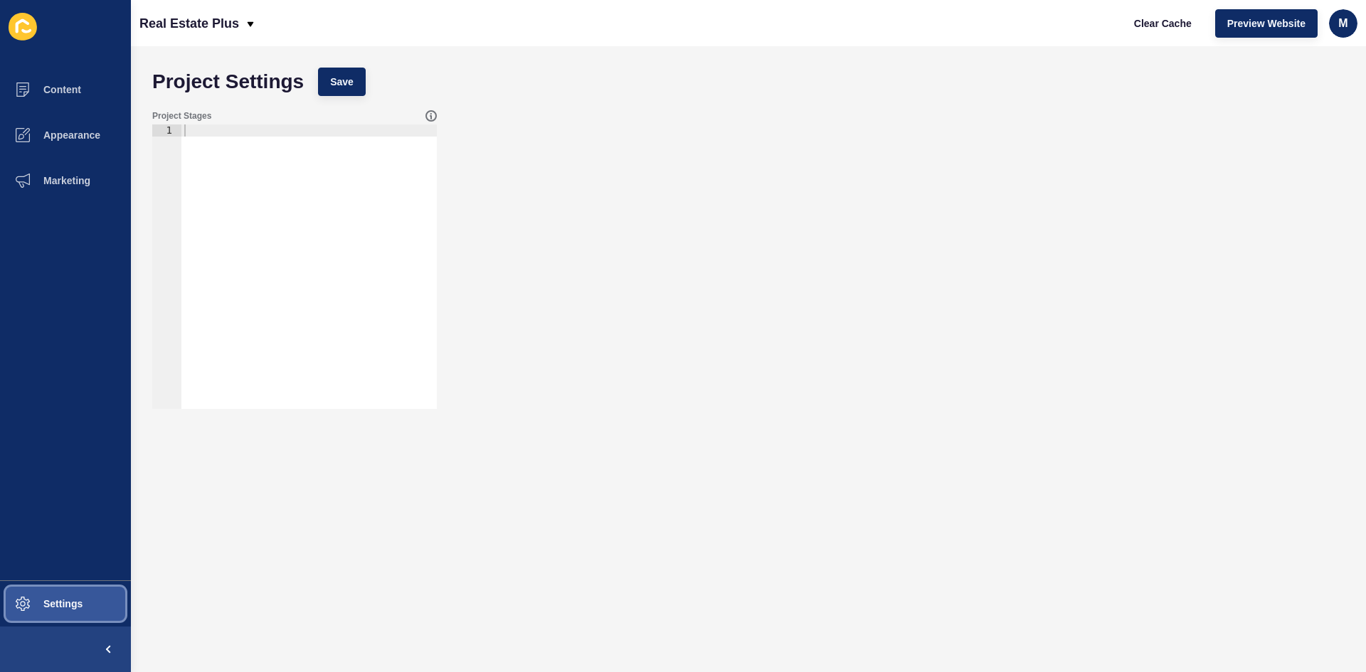
click at [41, 607] on span "Settings" at bounding box center [40, 603] width 85 height 11
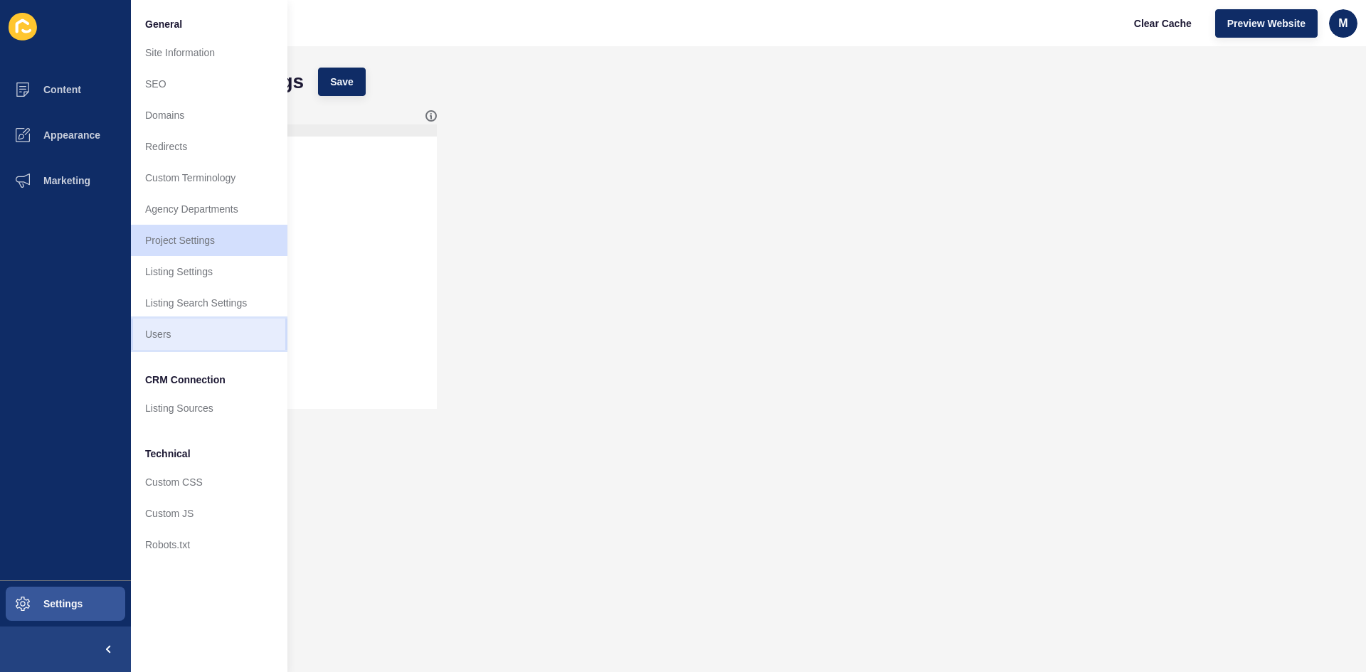
click at [169, 340] on link "Users" at bounding box center [209, 334] width 157 height 31
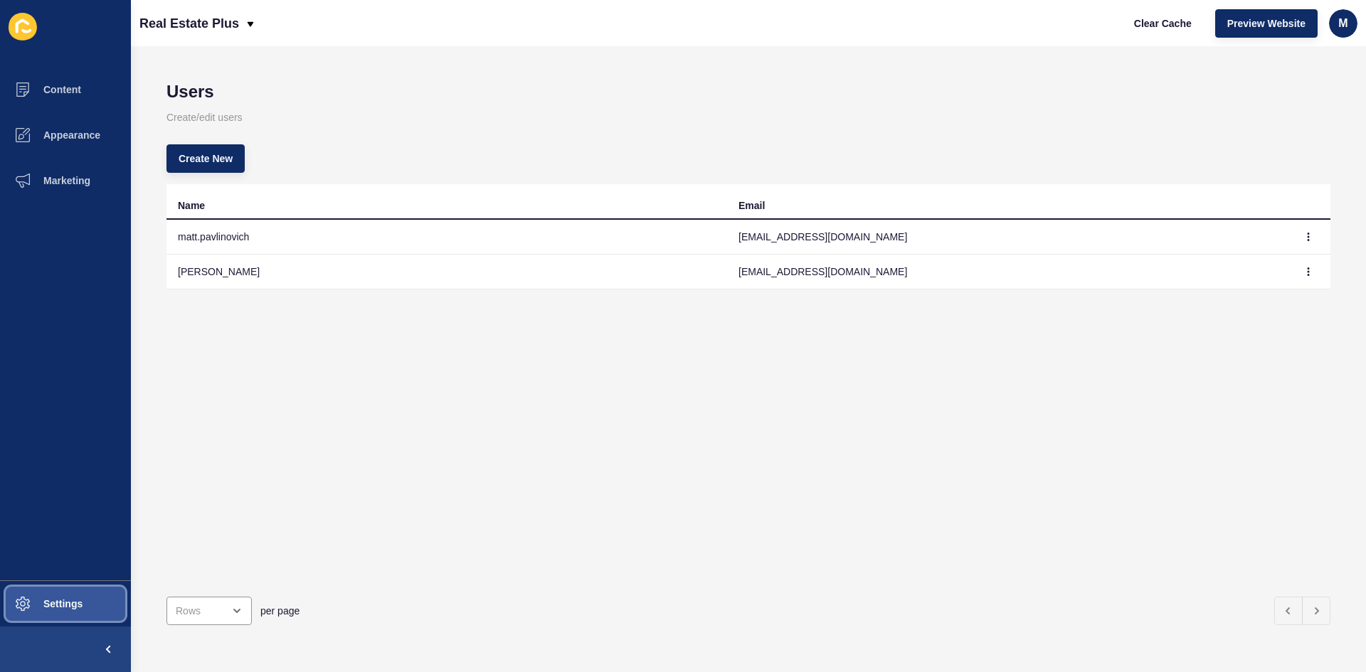
click at [41, 610] on span at bounding box center [23, 604] width 46 height 46
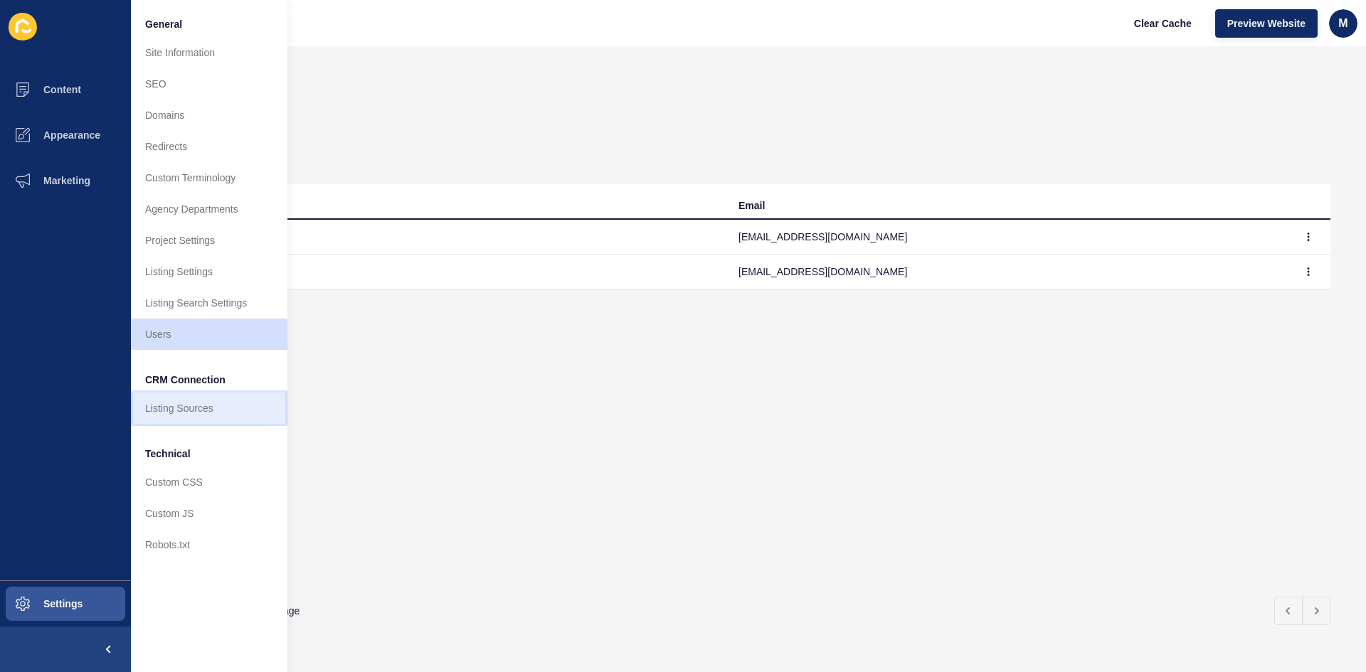
click at [198, 412] on link "Listing Sources" at bounding box center [209, 408] width 157 height 31
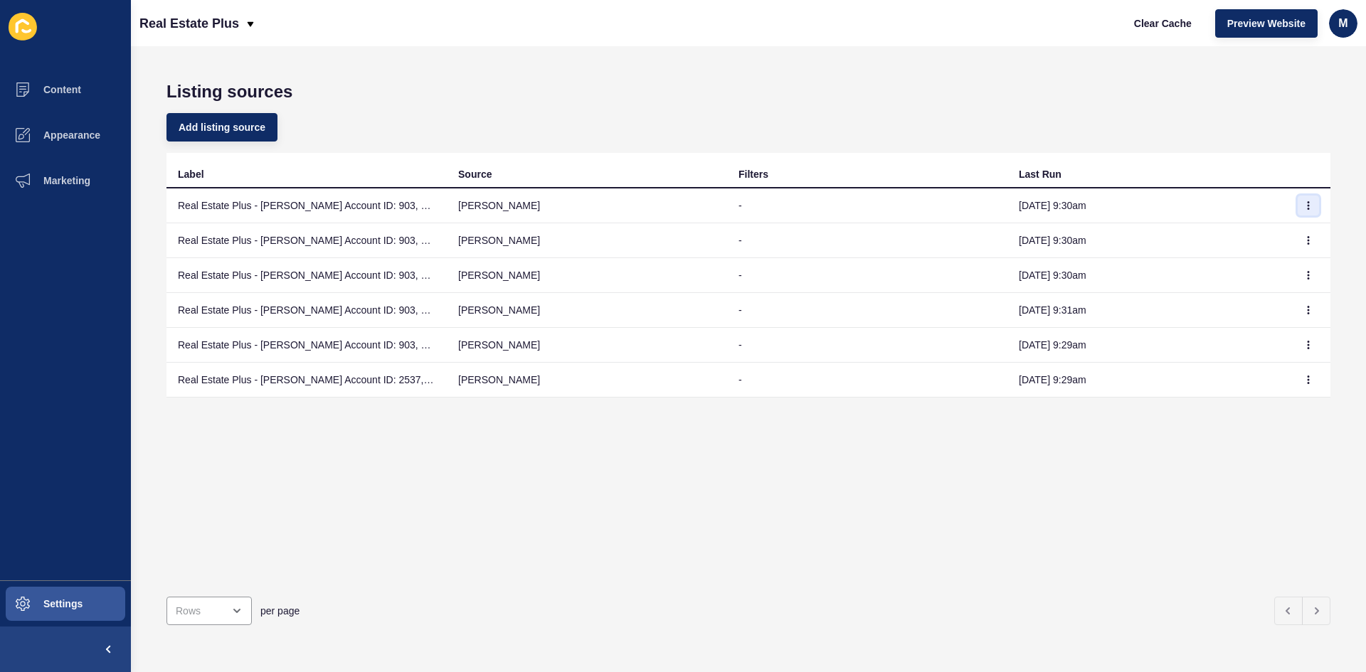
click at [1304, 211] on button "button" at bounding box center [1308, 206] width 21 height 20
click at [1286, 233] on link "Sync now" at bounding box center [1259, 233] width 100 height 31
click at [1156, 15] on button "Clear Cache" at bounding box center [1163, 23] width 82 height 28
